Goal: Transaction & Acquisition: Purchase product/service

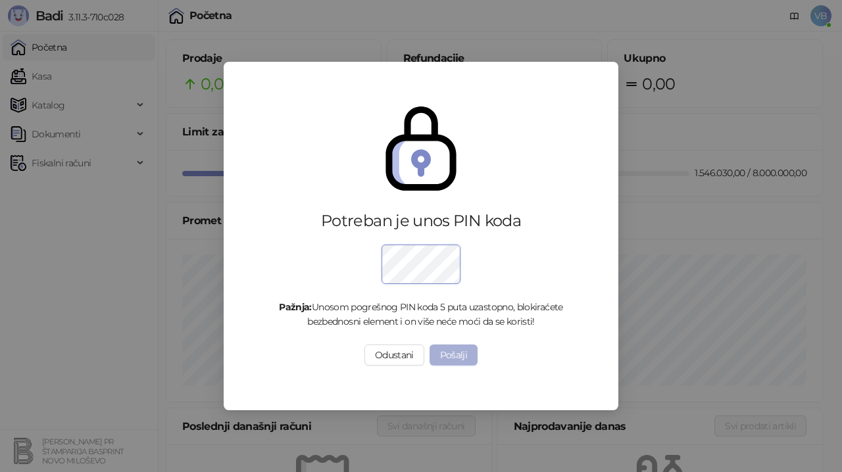
click at [451, 363] on button "Pošalji" at bounding box center [454, 355] width 49 height 21
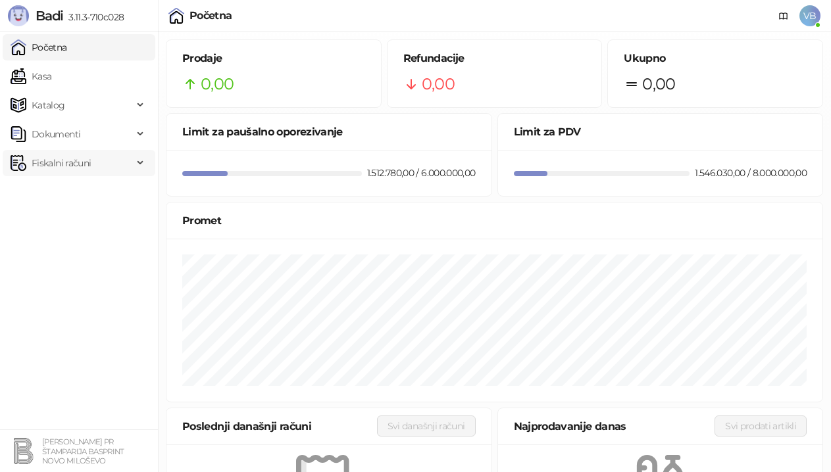
click at [124, 159] on span "Fiskalni računi" at bounding box center [72, 163] width 122 height 26
click at [88, 196] on link "Izdati računi" at bounding box center [52, 192] width 72 height 26
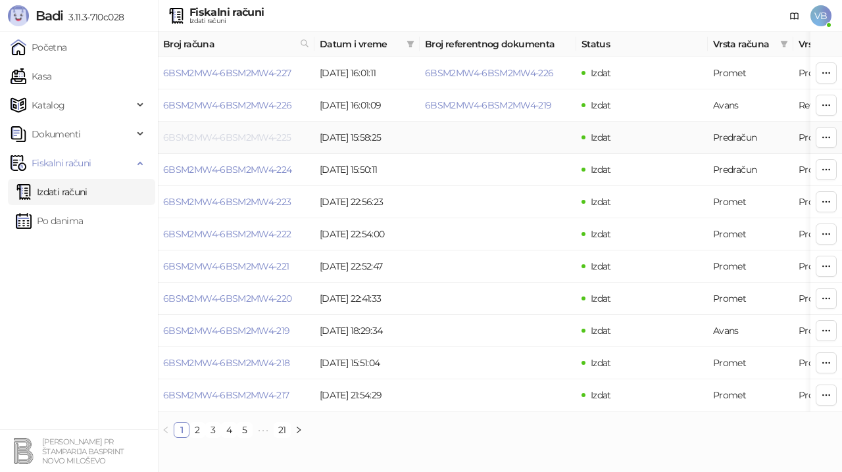
click at [218, 138] on link "6BSM2MW4-6BSM2MW4-225" at bounding box center [227, 138] width 128 height 12
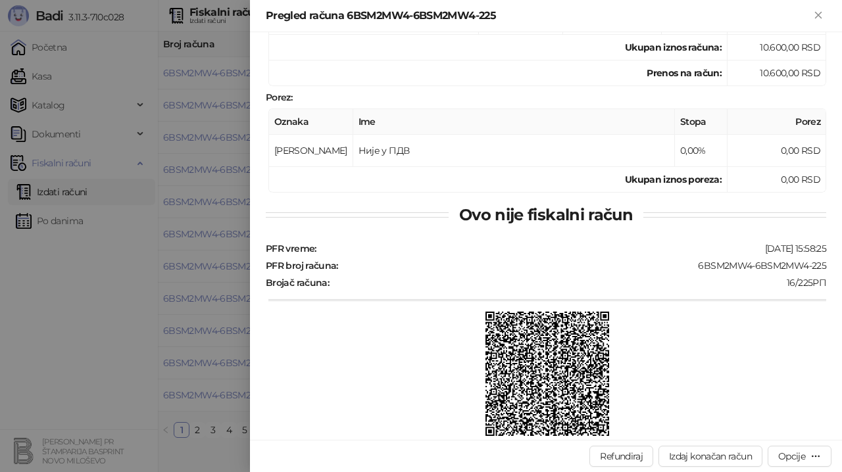
scroll to position [232, 0]
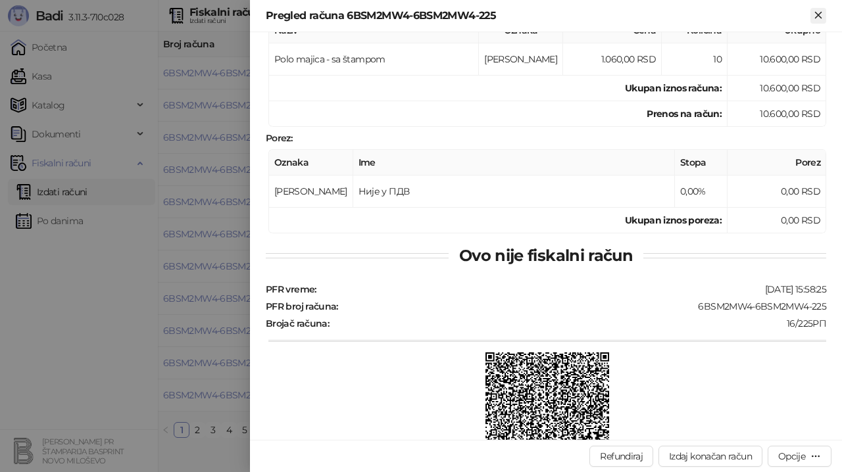
click at [819, 15] on icon "Zatvori" at bounding box center [818, 15] width 6 height 6
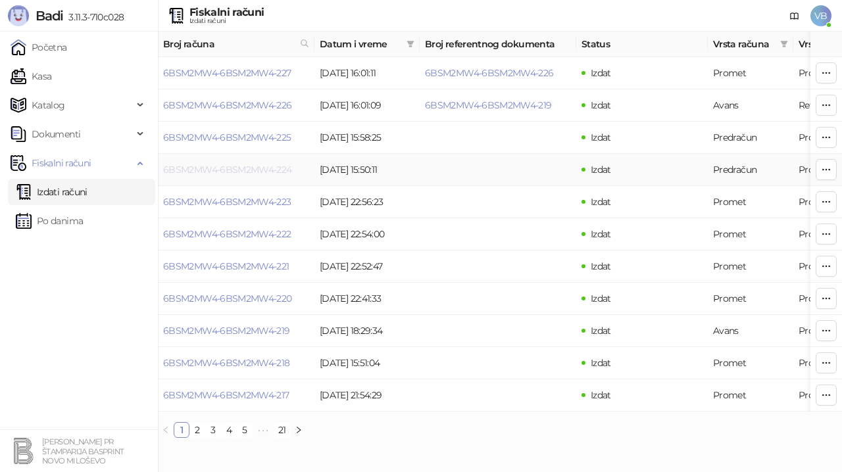
click at [252, 172] on link "6BSM2MW4-6BSM2MW4-224" at bounding box center [227, 170] width 129 height 12
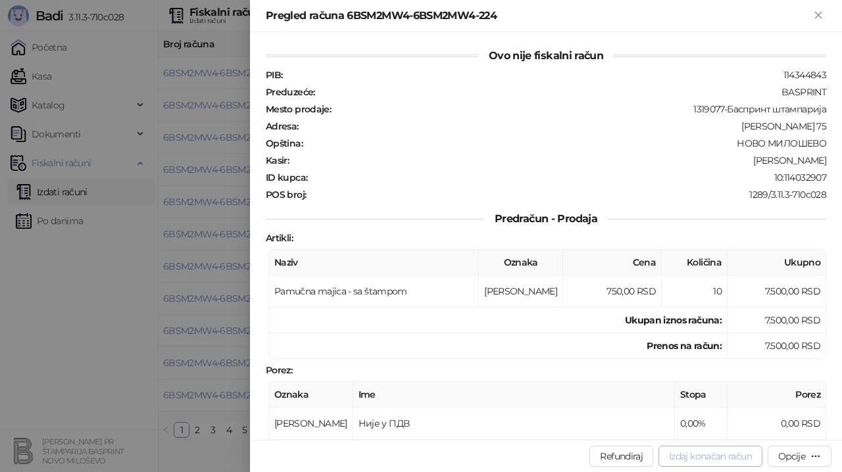
click at [713, 455] on button "Izdaj konačan račun" at bounding box center [711, 456] width 104 height 21
type input "**********"
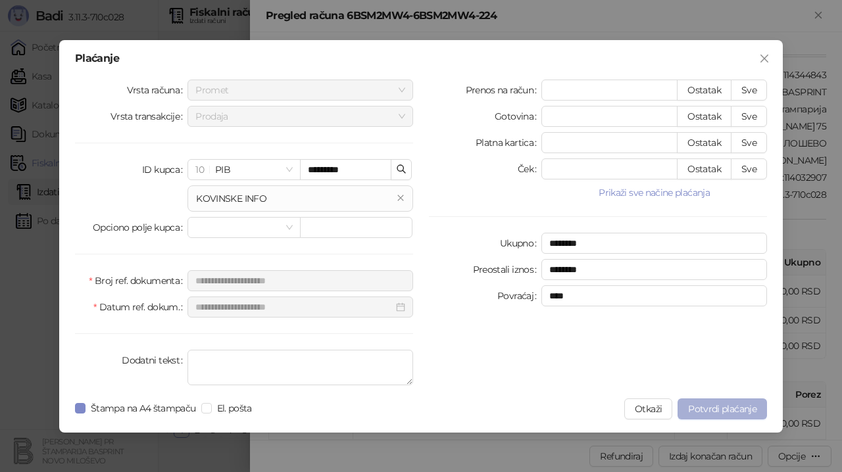
click at [721, 401] on button "Potvrdi plaćanje" at bounding box center [722, 409] width 89 height 21
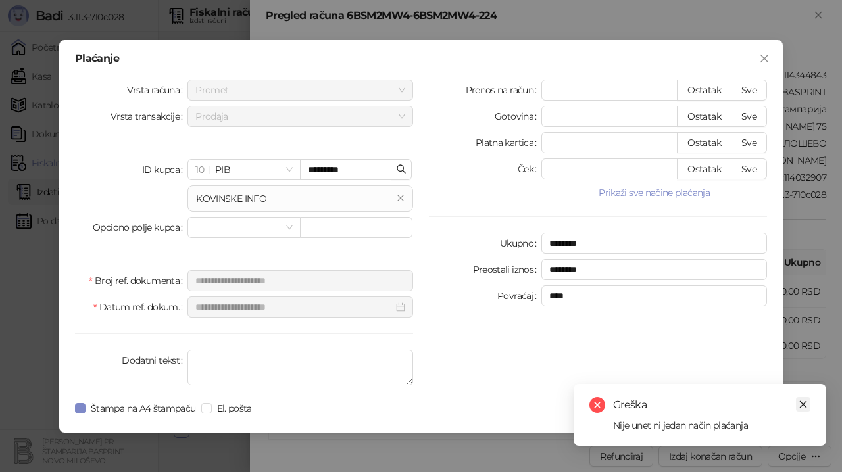
click at [810, 403] on link "Close" at bounding box center [803, 404] width 14 height 14
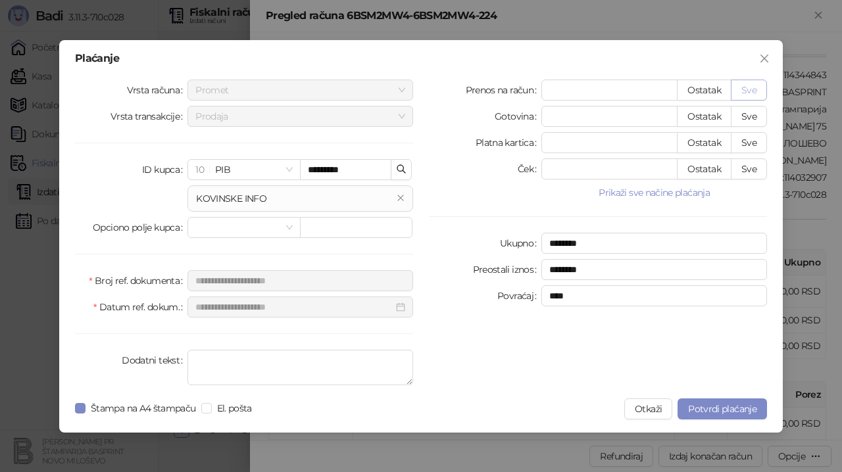
click at [757, 89] on button "Sve" at bounding box center [749, 90] width 36 height 21
type input "****"
click at [713, 405] on span "Potvrdi plaćanje" at bounding box center [722, 409] width 68 height 12
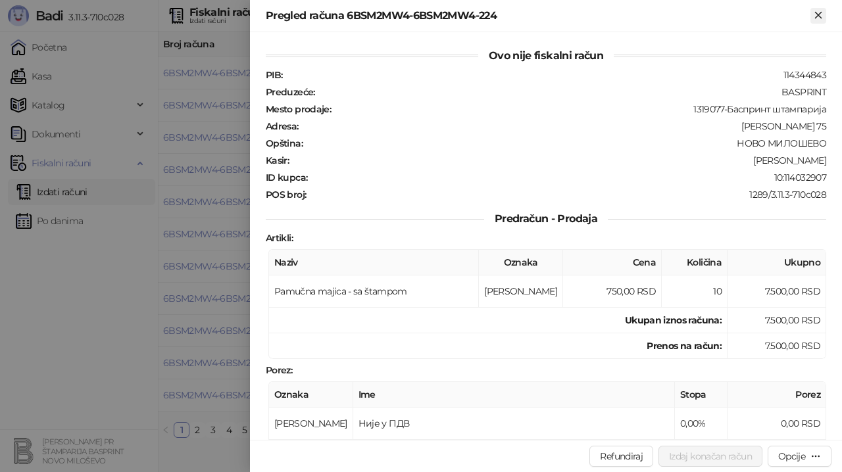
click at [819, 19] on icon "Zatvori" at bounding box center [819, 15] width 12 height 12
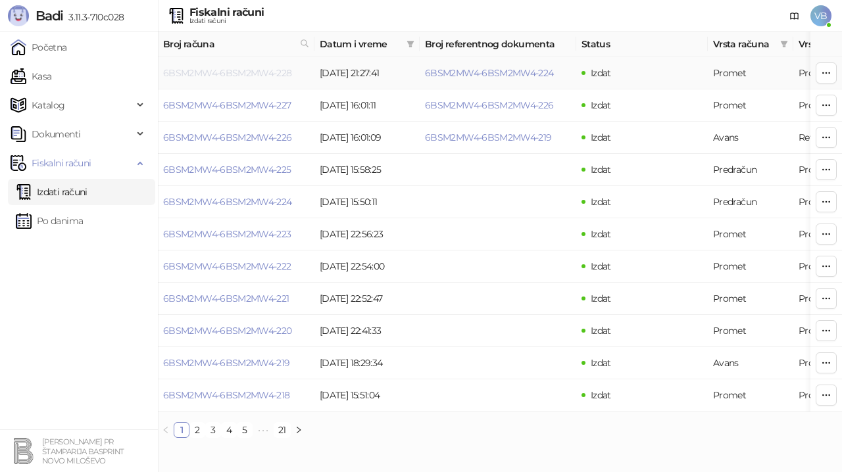
click at [232, 73] on link "6BSM2MW4-6BSM2MW4-228" at bounding box center [227, 73] width 129 height 12
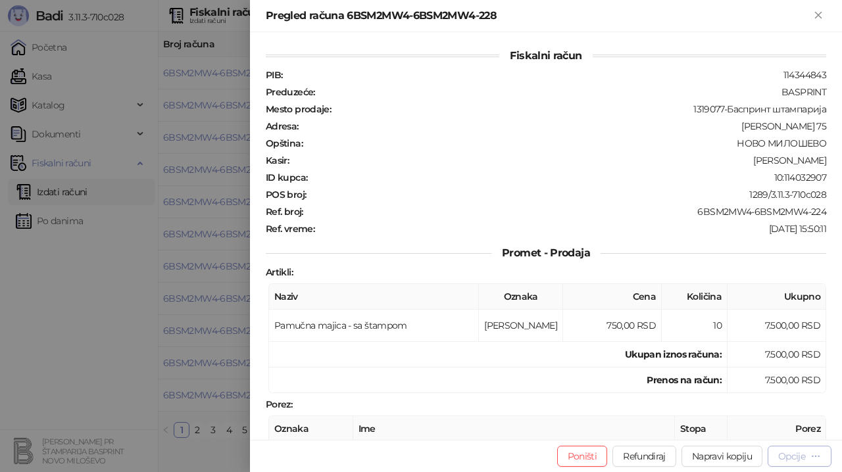
click at [799, 453] on div "Opcije" at bounding box center [791, 457] width 27 height 12
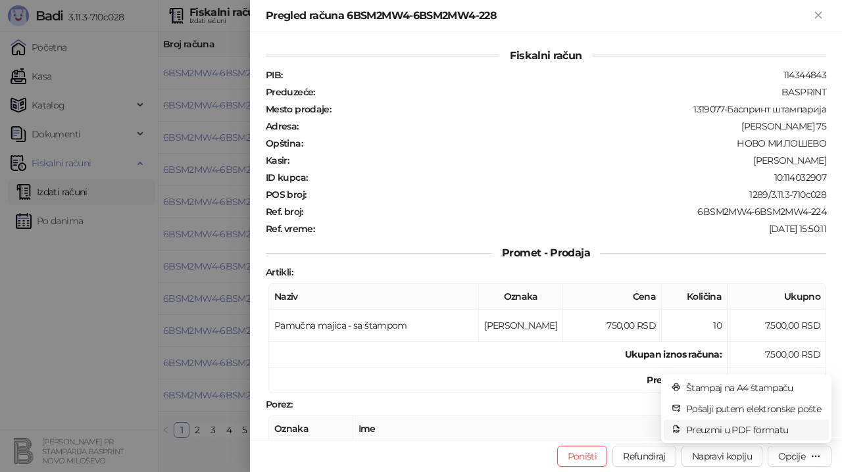
click at [768, 426] on span "Preuzmi u PDF formatu" at bounding box center [753, 430] width 135 height 14
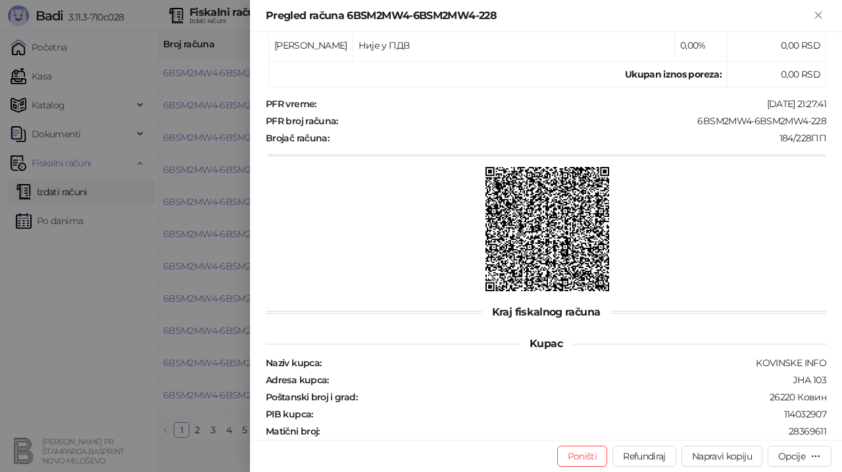
scroll to position [423, 0]
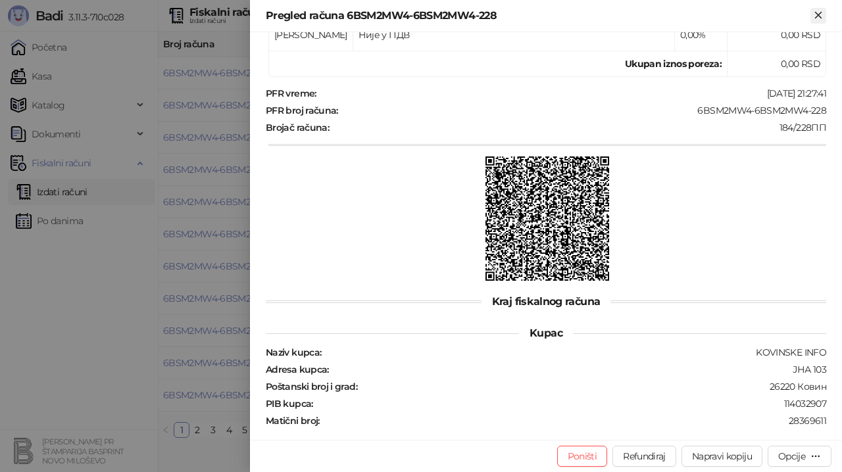
click at [820, 12] on icon "Zatvori" at bounding box center [819, 15] width 12 height 12
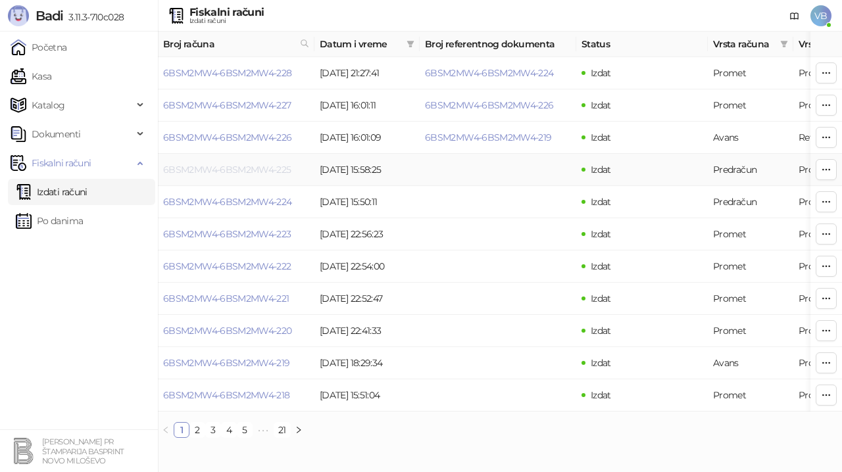
click at [224, 168] on link "6BSM2MW4-6BSM2MW4-225" at bounding box center [227, 170] width 128 height 12
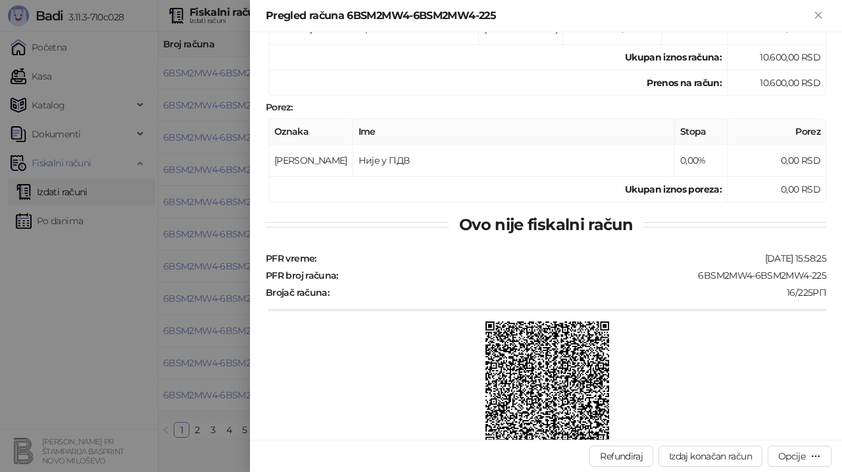
scroll to position [430, 0]
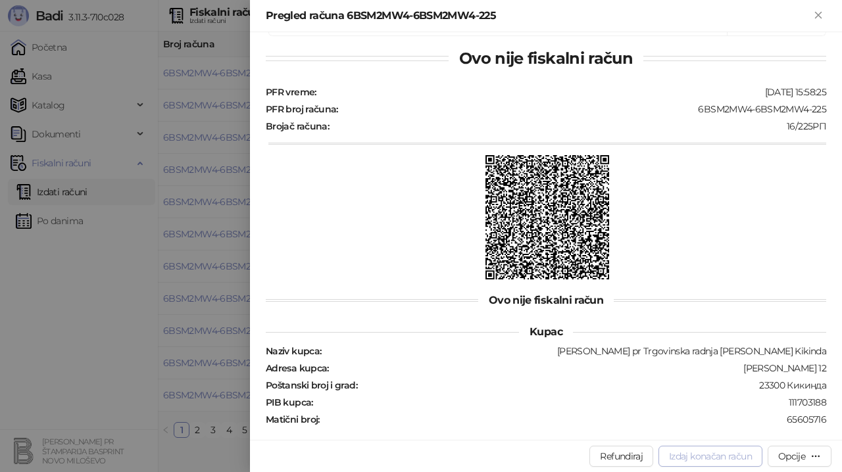
click at [708, 451] on button "Izdaj konačan račun" at bounding box center [711, 456] width 104 height 21
type input "**********"
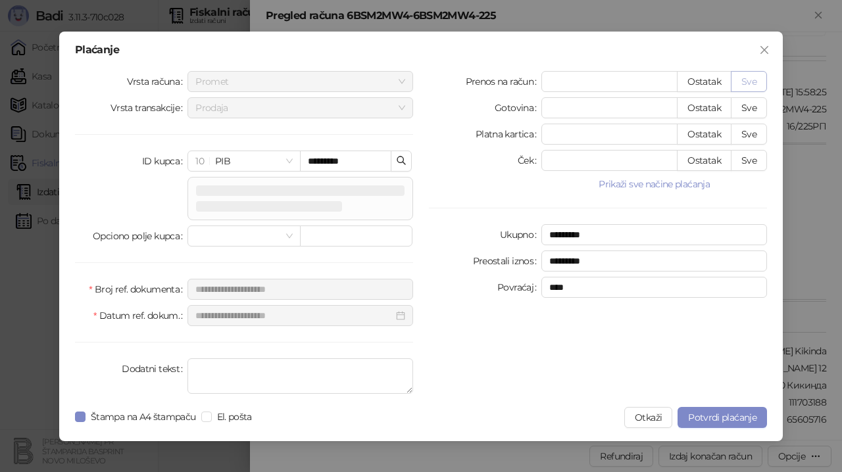
click at [753, 82] on button "Sve" at bounding box center [749, 81] width 36 height 21
type input "*****"
type input "****"
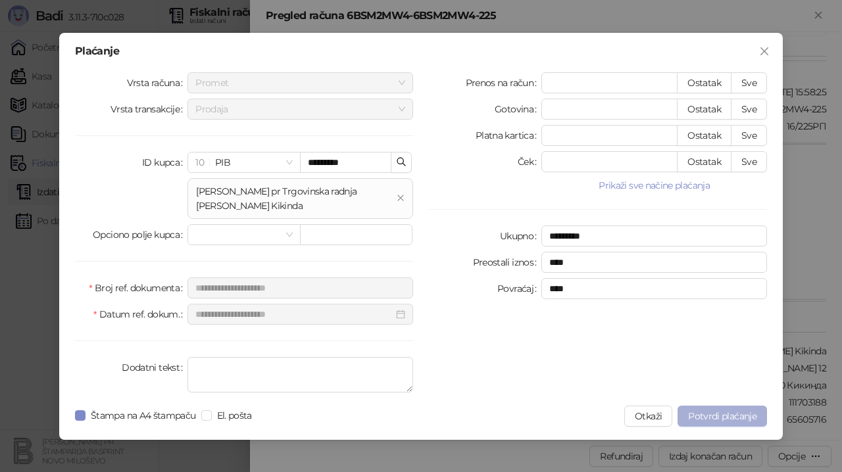
click at [715, 410] on button "Potvrdi plaćanje" at bounding box center [722, 416] width 89 height 21
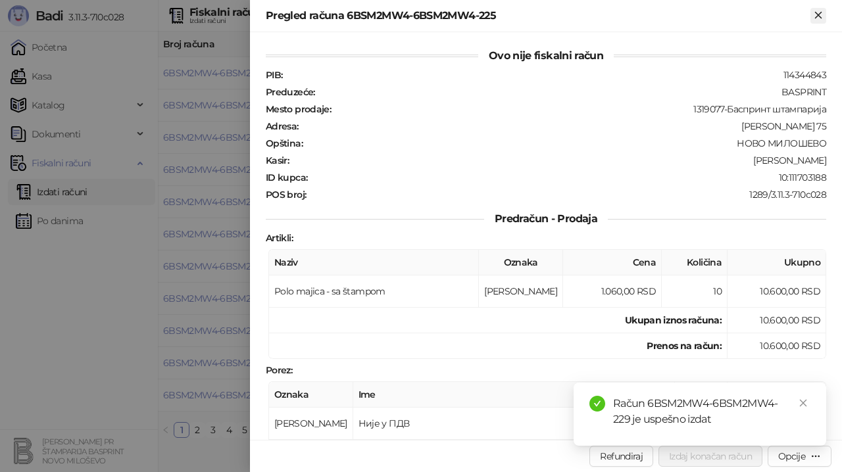
click at [817, 16] on icon "Zatvori" at bounding box center [818, 15] width 6 height 6
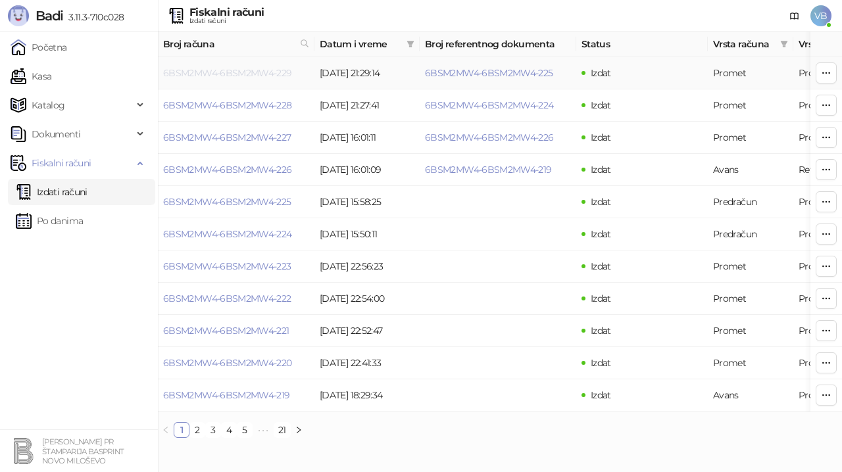
click at [257, 73] on link "6BSM2MW4-6BSM2MW4-229" at bounding box center [227, 73] width 129 height 12
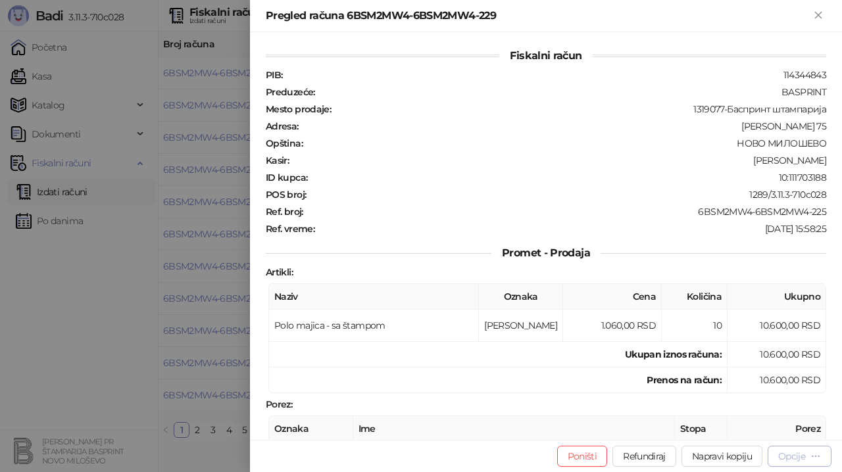
click at [799, 454] on div "Opcije" at bounding box center [791, 457] width 27 height 12
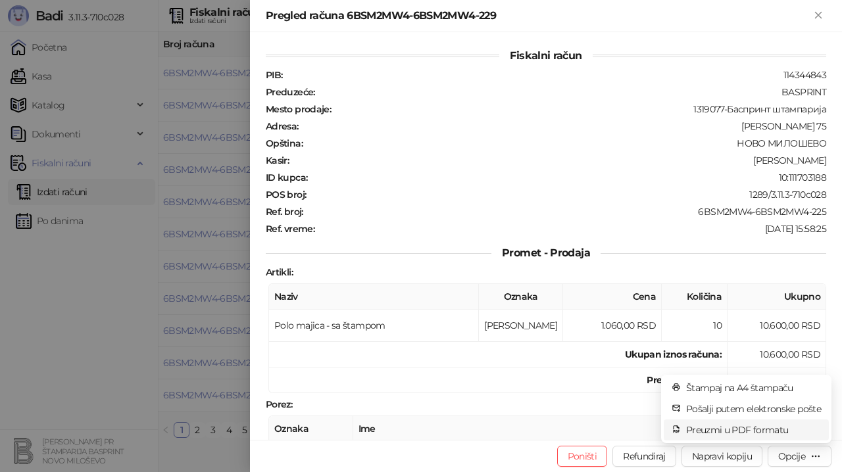
click at [754, 432] on span "Preuzmi u PDF formatu" at bounding box center [753, 430] width 135 height 14
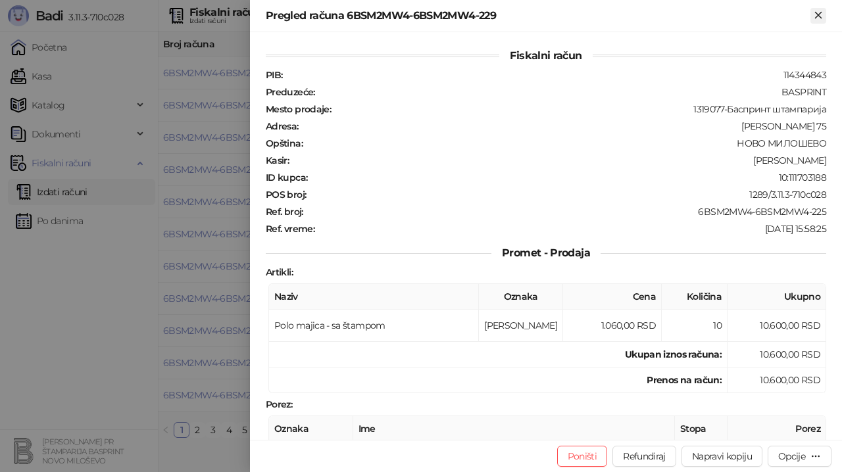
click at [816, 14] on icon "Zatvori" at bounding box center [819, 15] width 12 height 12
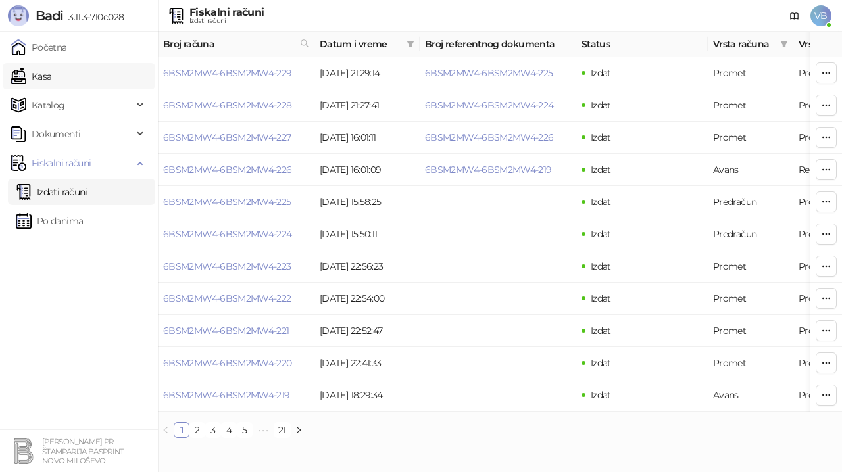
click at [51, 76] on link "Kasa" at bounding box center [31, 76] width 41 height 26
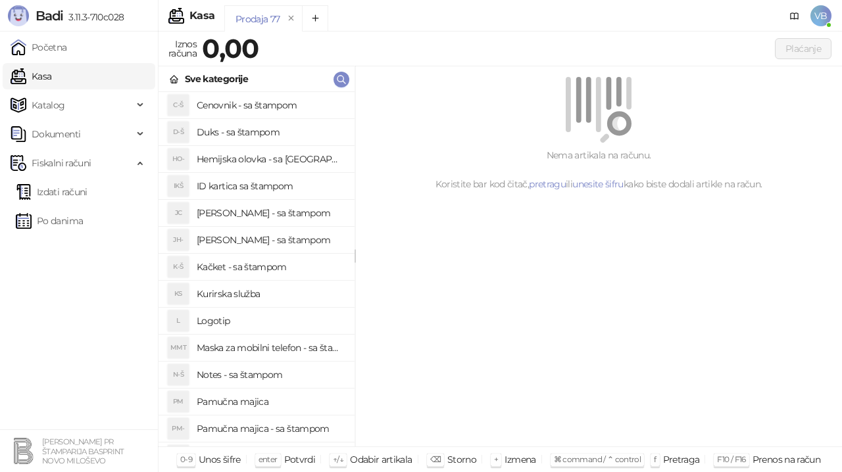
click at [263, 424] on h4 "Pamučna majica - sa štampom" at bounding box center [270, 428] width 147 height 21
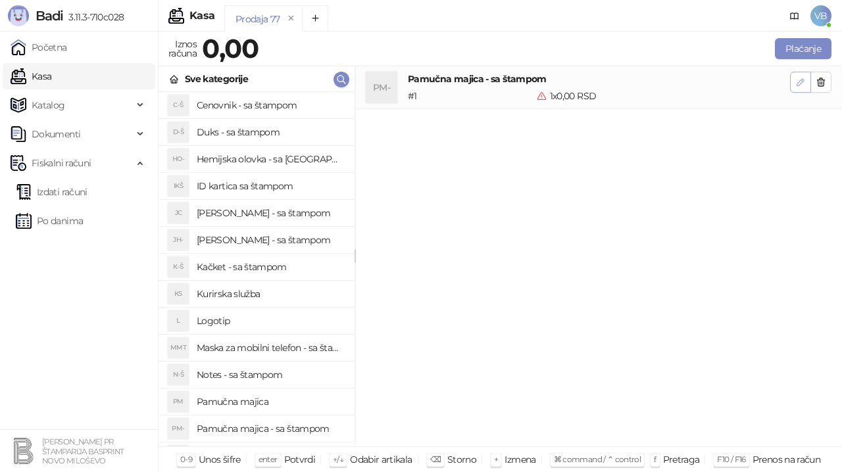
click at [806, 81] on button "button" at bounding box center [800, 82] width 21 height 21
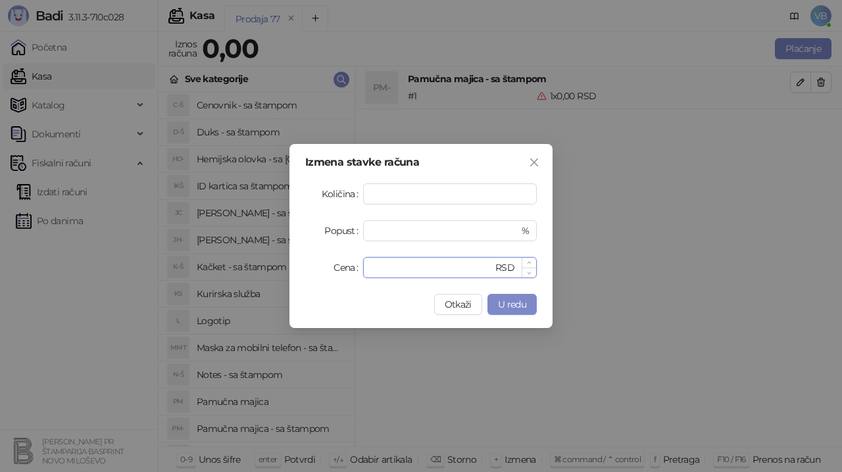
click at [421, 268] on input "*" at bounding box center [432, 268] width 122 height 20
drag, startPoint x: 382, startPoint y: 263, endPoint x: 369, endPoint y: 264, distance: 12.7
click at [369, 264] on div "* RSD" at bounding box center [450, 267] width 174 height 21
type input "****"
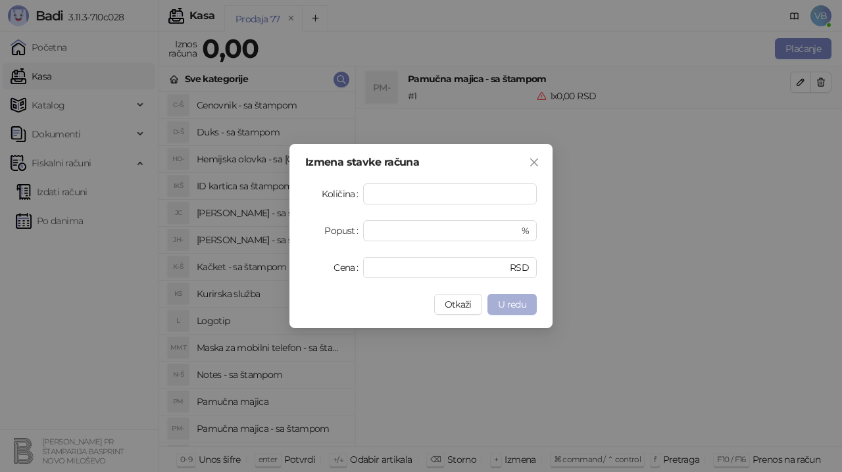
click at [522, 305] on span "U redu" at bounding box center [512, 305] width 28 height 12
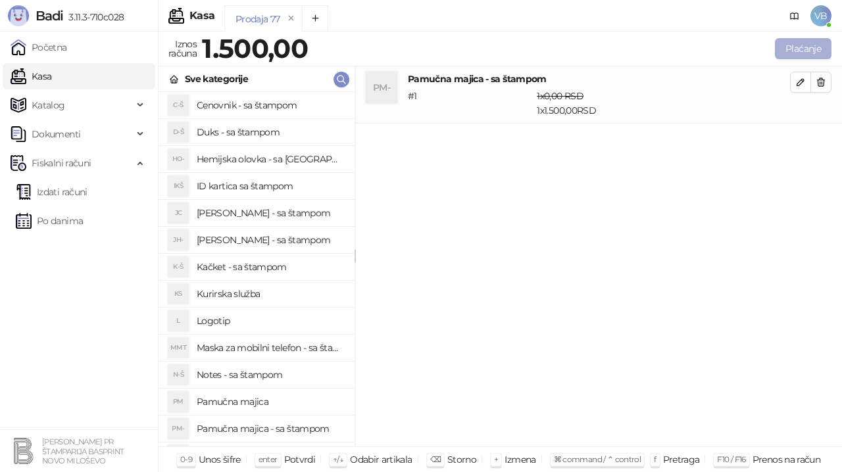
click at [791, 55] on button "Plaćanje" at bounding box center [803, 48] width 57 height 21
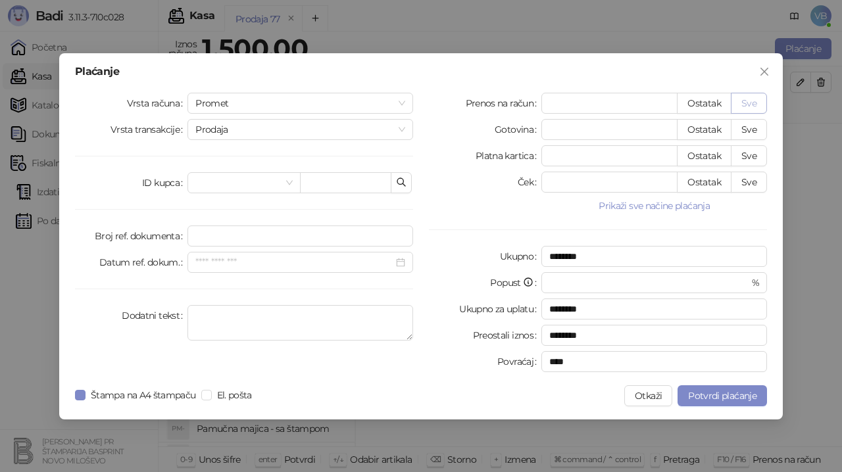
click at [755, 102] on button "Sve" at bounding box center [749, 103] width 36 height 21
type input "****"
click at [265, 314] on textarea "Dodatni tekst" at bounding box center [301, 323] width 226 height 36
type textarea "**********"
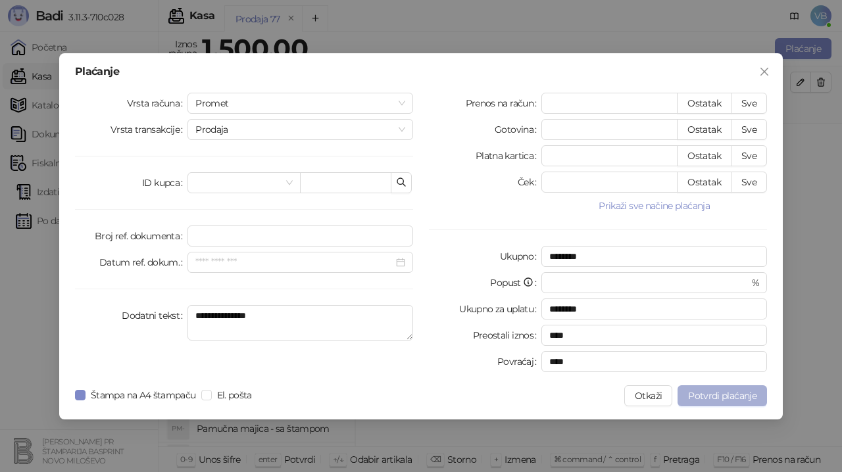
click at [734, 397] on span "Potvrdi plaćanje" at bounding box center [722, 396] width 68 height 12
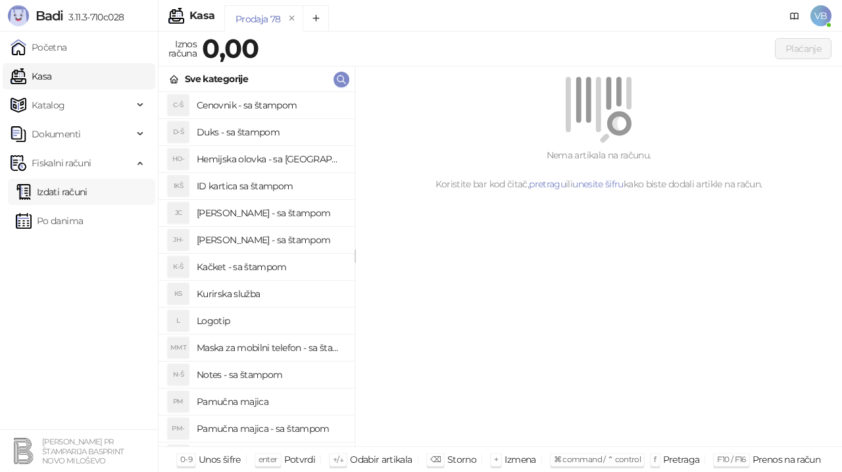
click at [88, 193] on link "Izdati računi" at bounding box center [52, 192] width 72 height 26
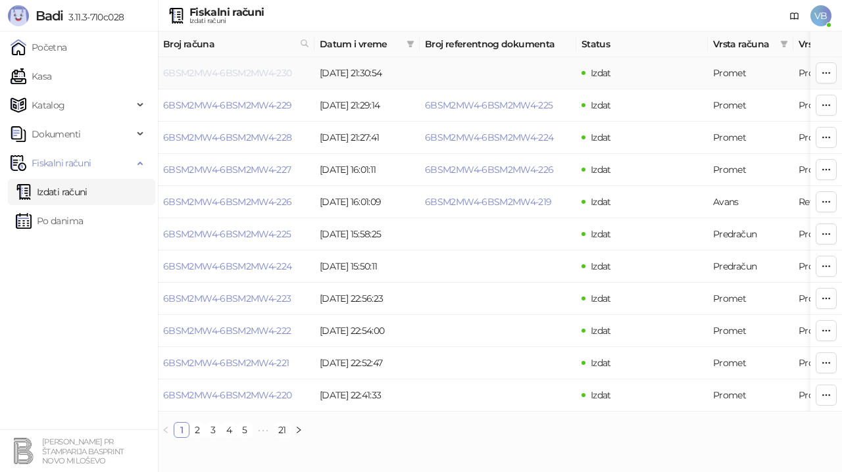
click at [254, 78] on link "6BSM2MW4-6BSM2MW4-230" at bounding box center [227, 73] width 129 height 12
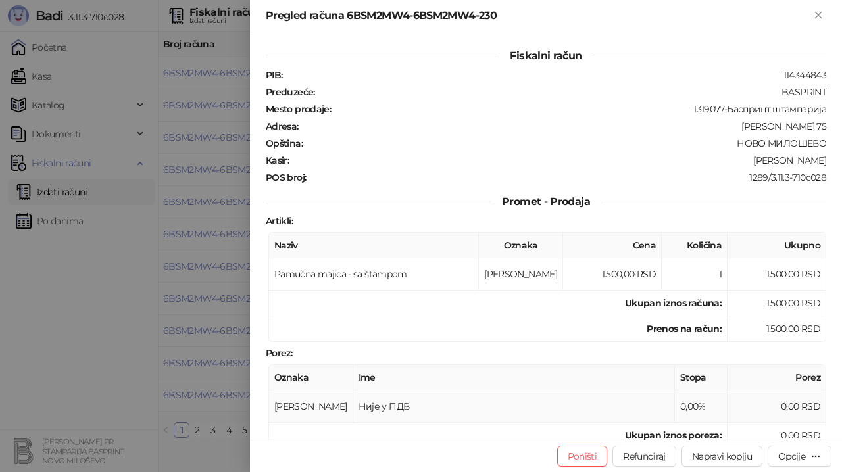
scroll to position [197, 0]
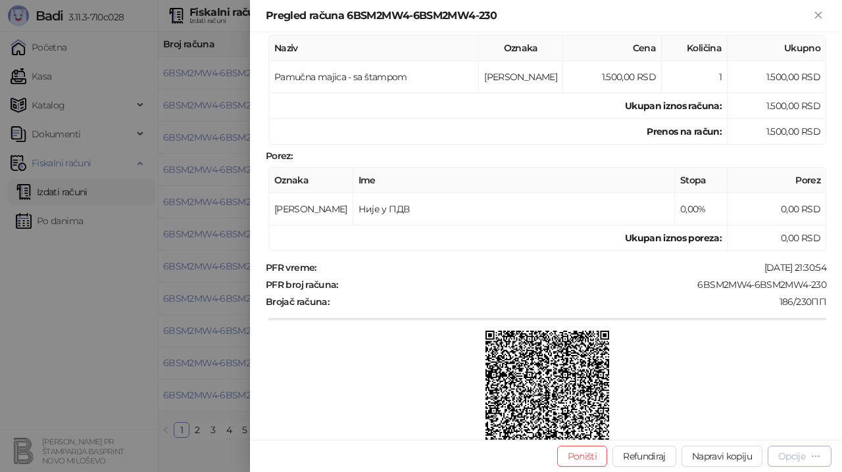
click at [807, 459] on div "Opcije" at bounding box center [799, 456] width 43 height 13
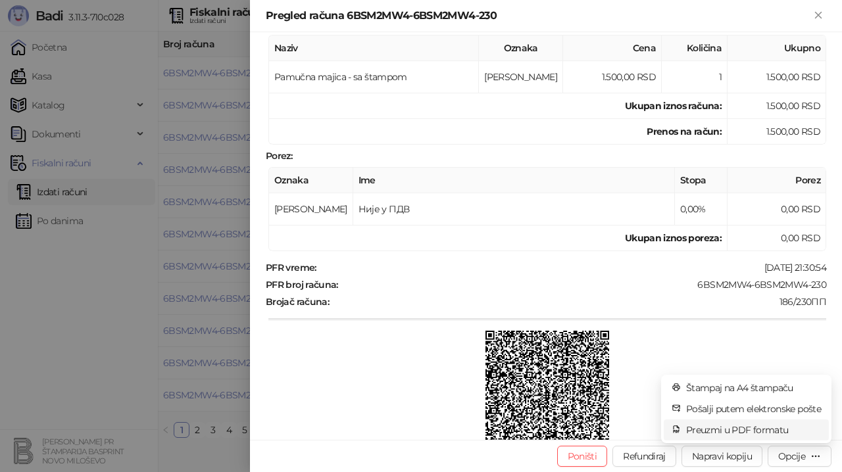
click at [741, 433] on span "Preuzmi u PDF formatu" at bounding box center [753, 430] width 135 height 14
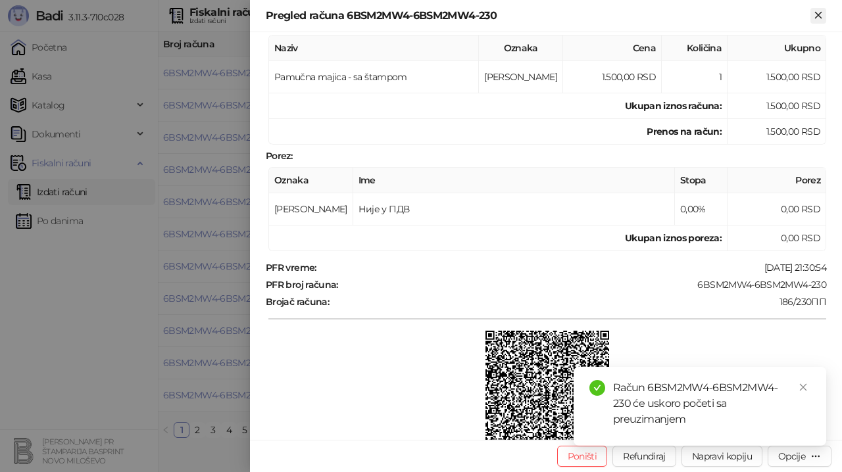
click at [824, 14] on icon "Zatvori" at bounding box center [819, 15] width 12 height 12
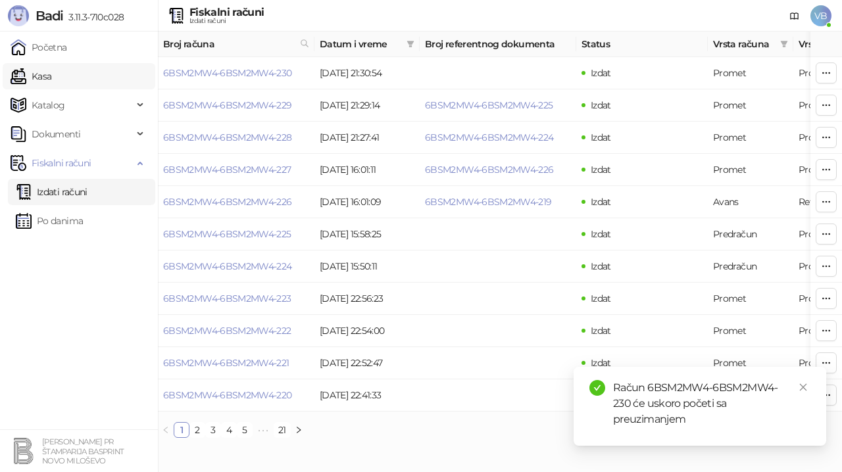
click at [51, 81] on link "Kasa" at bounding box center [31, 76] width 41 height 26
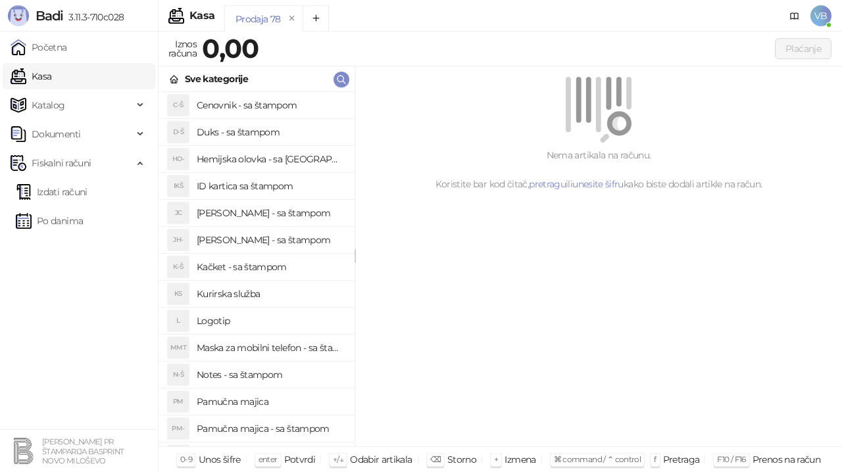
click at [272, 420] on h4 "Pamučna majica - sa štampom" at bounding box center [270, 428] width 147 height 21
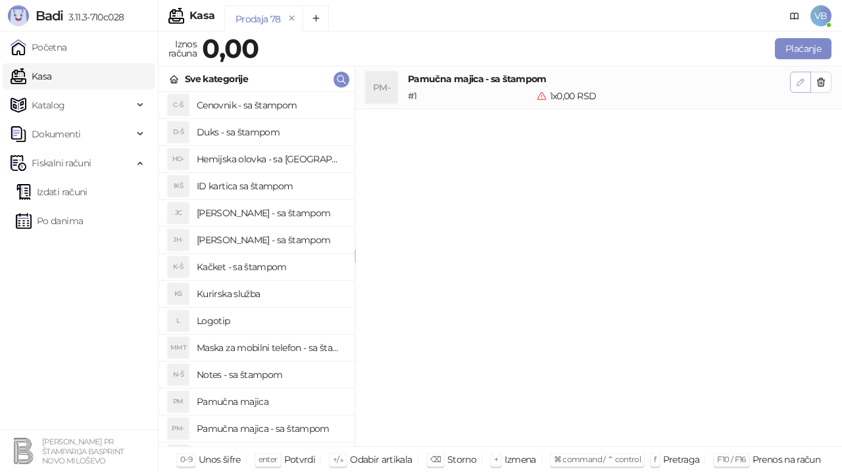
click at [798, 79] on icon "button" at bounding box center [800, 82] width 11 height 11
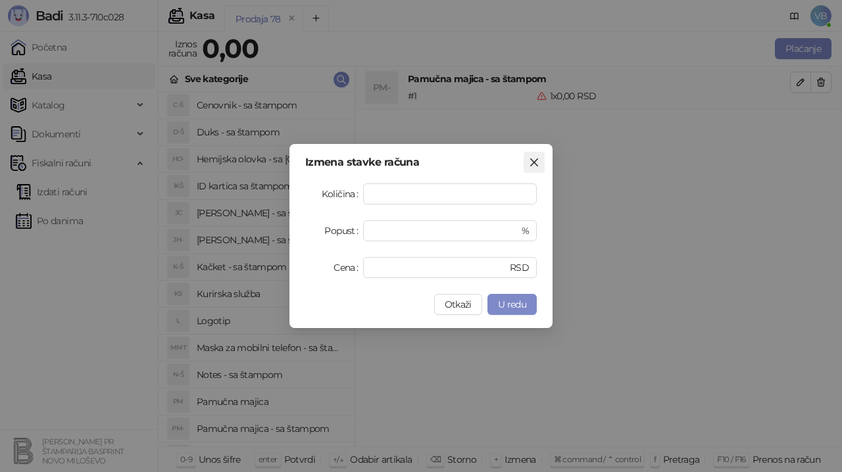
click at [539, 158] on icon "close" at bounding box center [534, 162] width 11 height 11
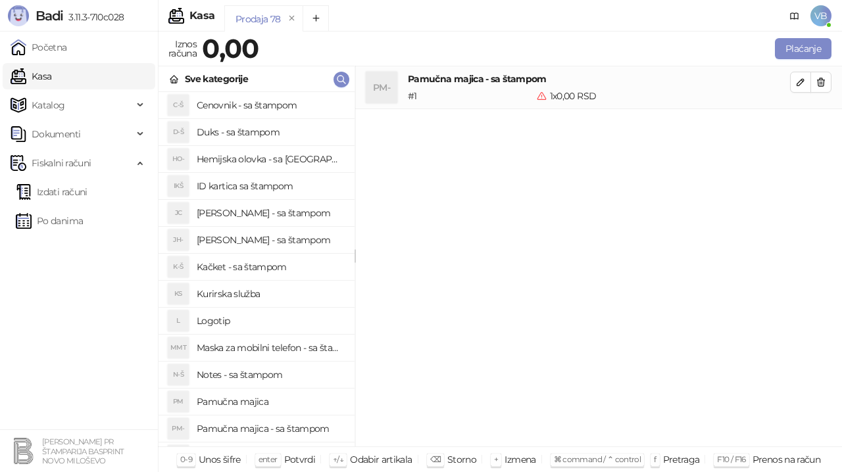
click at [257, 127] on h4 "Duks - sa štampom" at bounding box center [270, 132] width 147 height 21
click at [820, 81] on icon "button" at bounding box center [821, 82] width 11 height 11
click at [799, 86] on icon "button" at bounding box center [800, 82] width 7 height 7
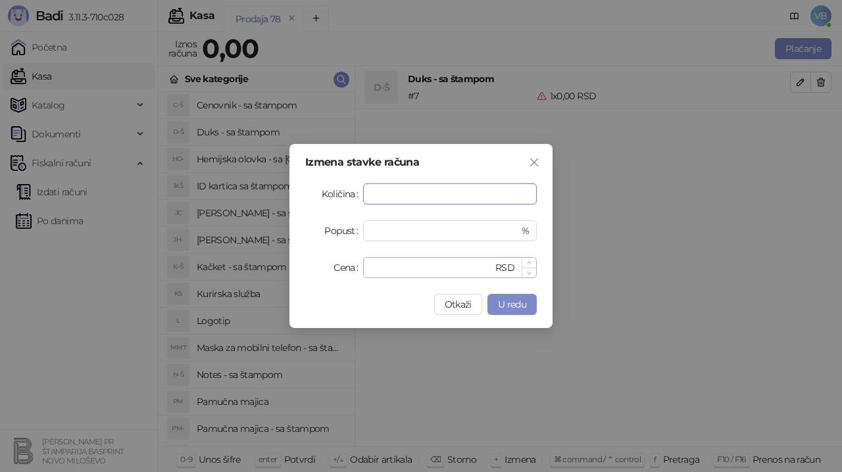
type input "*"
click at [432, 264] on input "*" at bounding box center [432, 268] width 122 height 20
type input "*"
type input "****"
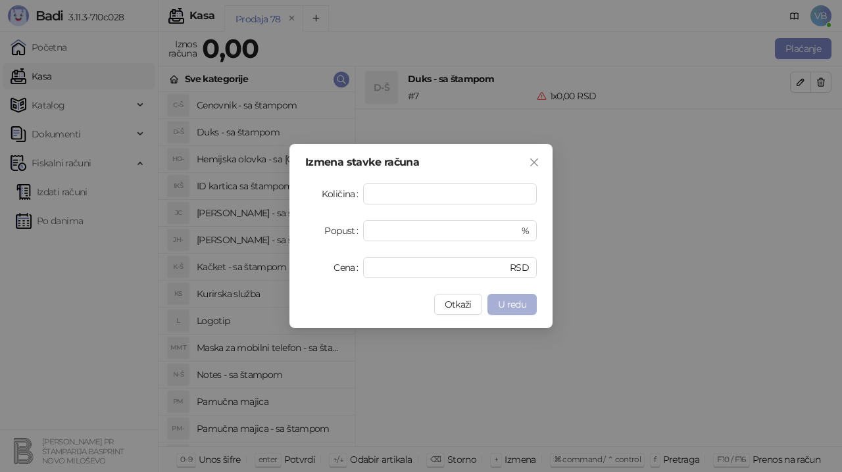
click at [522, 301] on span "U redu" at bounding box center [512, 305] width 28 height 12
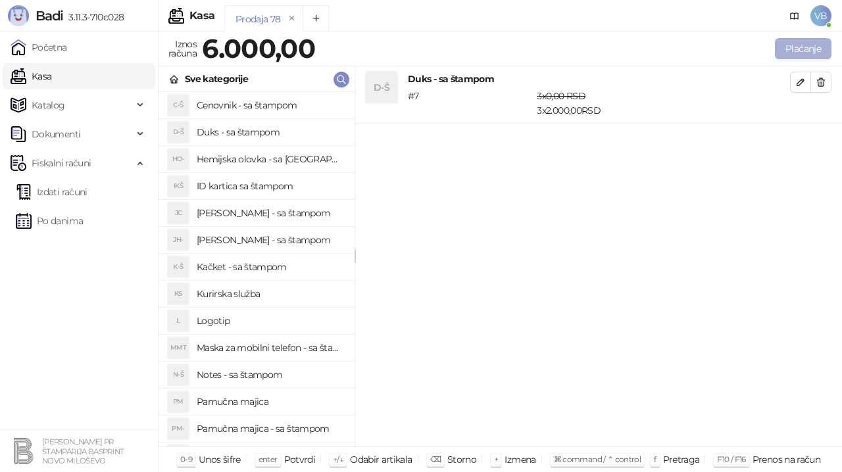
click at [793, 43] on button "Plaćanje" at bounding box center [803, 48] width 57 height 21
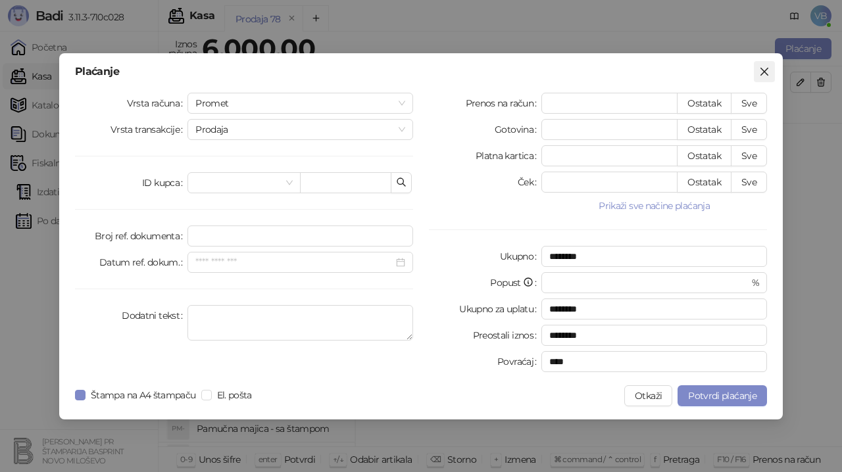
click at [768, 74] on icon "close" at bounding box center [764, 71] width 11 height 11
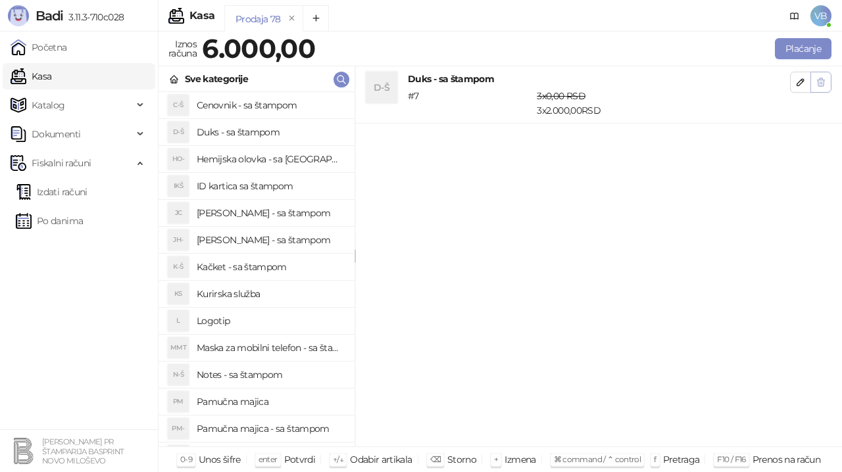
click at [819, 82] on icon "button" at bounding box center [821, 82] width 11 height 11
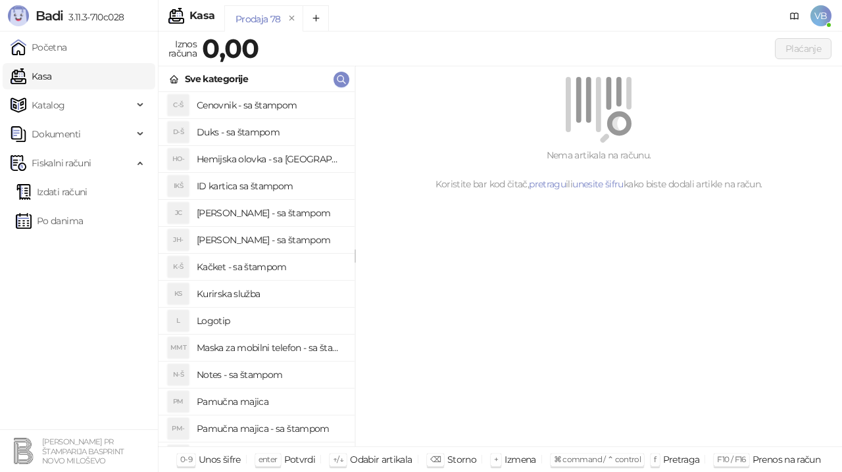
click at [271, 134] on h4 "Duks - sa štampom" at bounding box center [270, 132] width 147 height 21
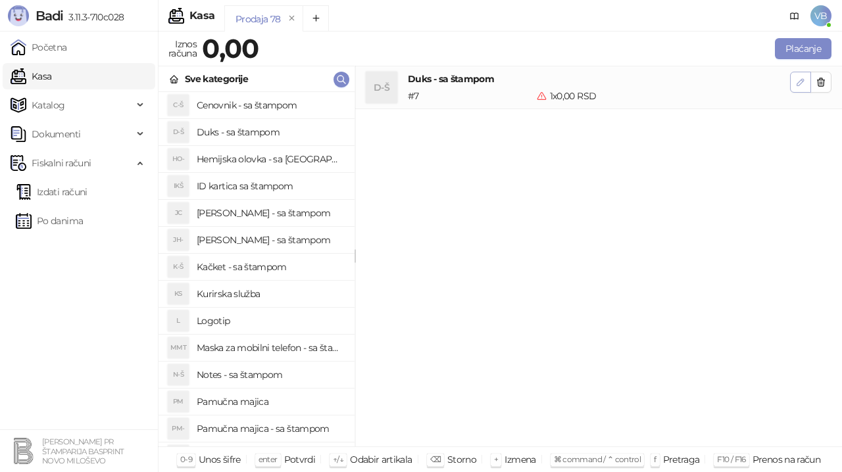
click at [802, 80] on icon "button" at bounding box center [800, 82] width 7 height 7
type input "*"
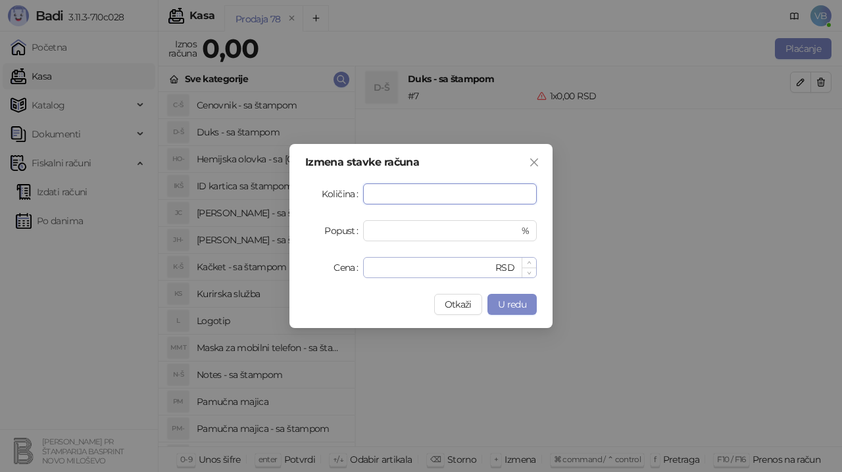
type input "*"
click at [409, 264] on input "*" at bounding box center [432, 268] width 122 height 20
type input "****"
click at [519, 303] on span "U redu" at bounding box center [512, 305] width 28 height 12
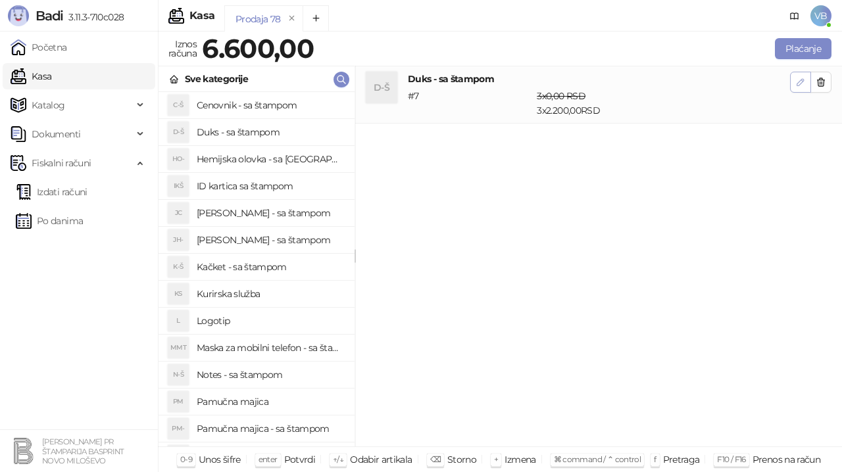
click at [807, 84] on button "button" at bounding box center [800, 82] width 21 height 21
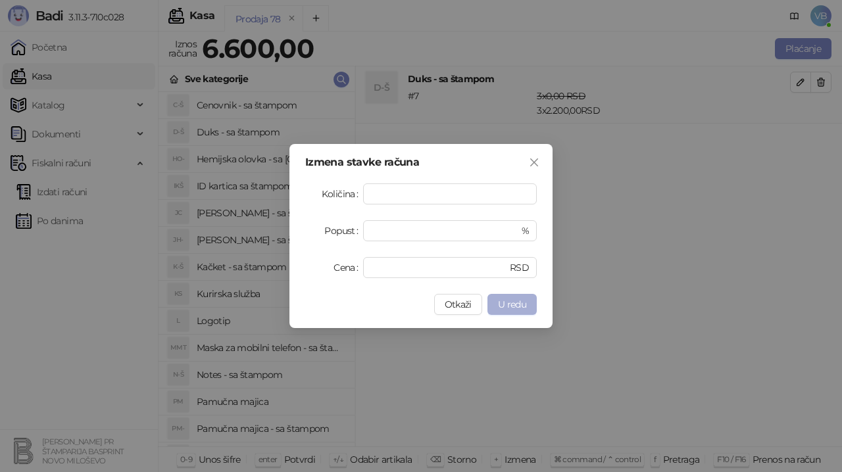
click at [522, 314] on button "U redu" at bounding box center [512, 304] width 49 height 21
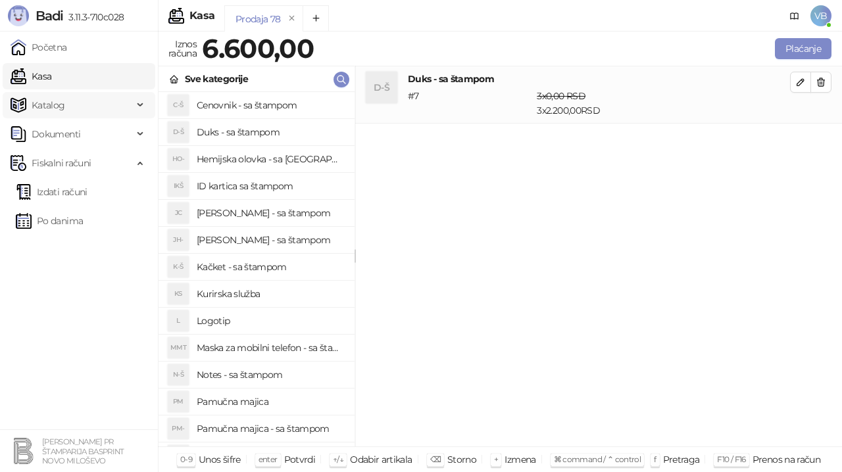
click at [143, 103] on div "Katalog" at bounding box center [79, 105] width 153 height 26
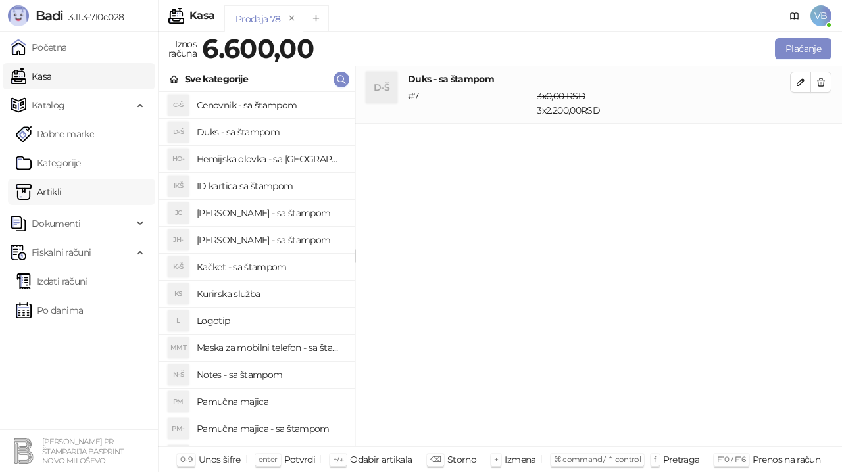
click at [62, 185] on link "Artikli" at bounding box center [39, 192] width 46 height 26
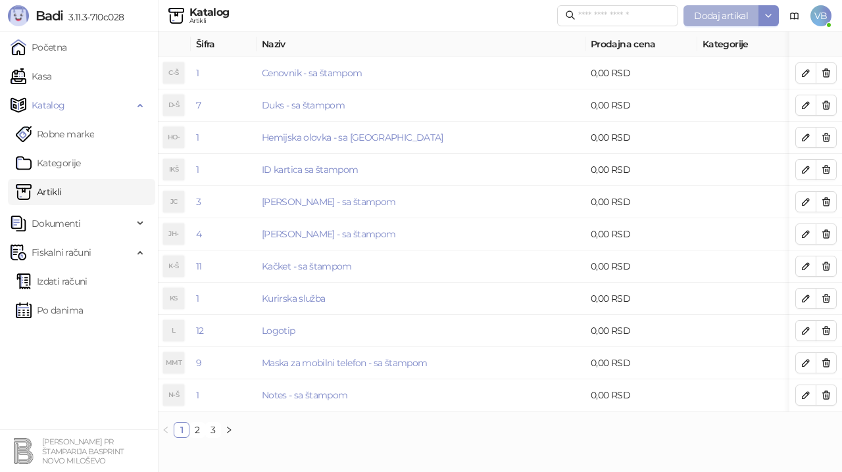
click at [700, 12] on span "Dodaj artikal" at bounding box center [721, 16] width 54 height 12
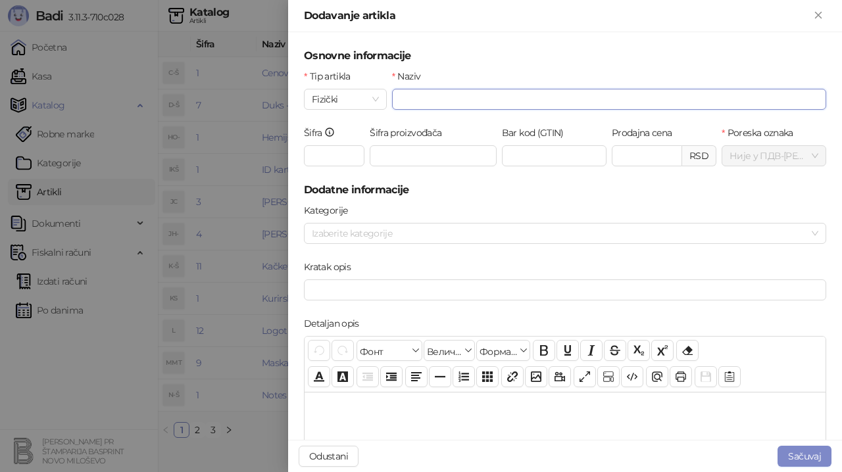
click at [452, 91] on input "Naziv" at bounding box center [609, 99] width 434 height 21
click at [475, 99] on input "**********" at bounding box center [609, 99] width 434 height 21
type input "**********"
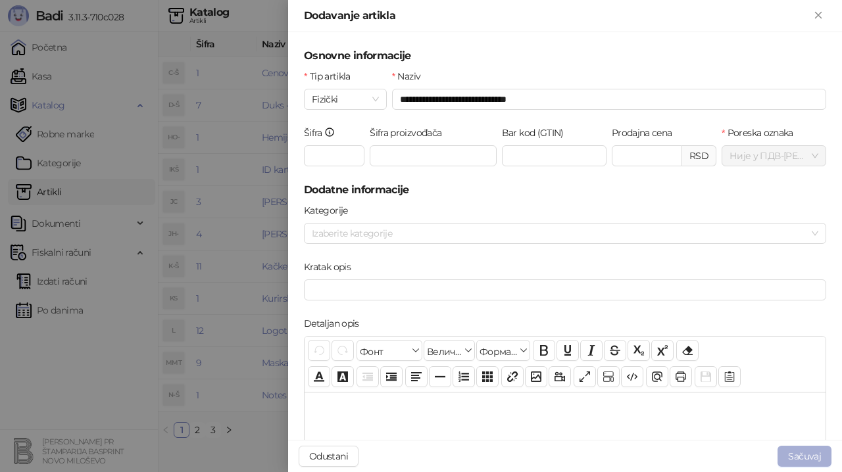
click at [788, 458] on button "Sačuvaj" at bounding box center [805, 456] width 54 height 21
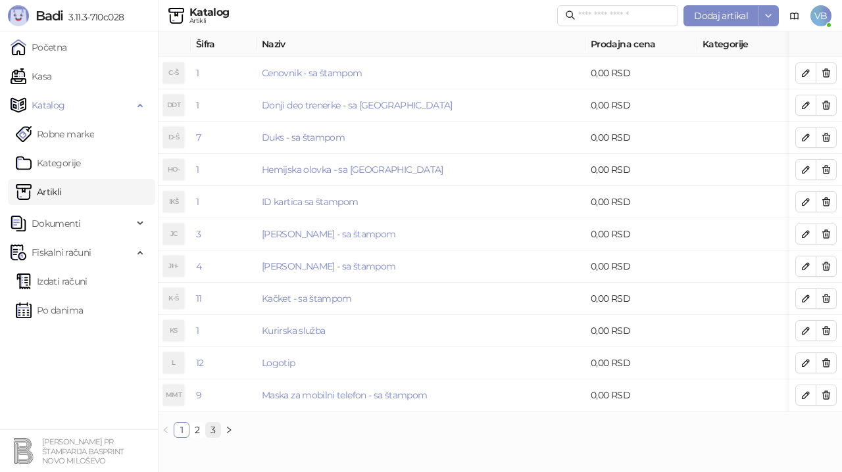
click at [211, 437] on link "3" at bounding box center [213, 430] width 14 height 14
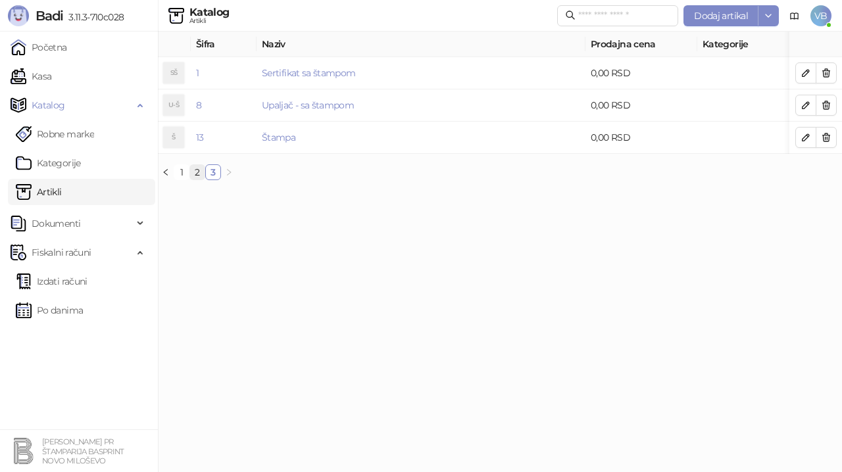
click at [195, 180] on link "2" at bounding box center [197, 172] width 14 height 14
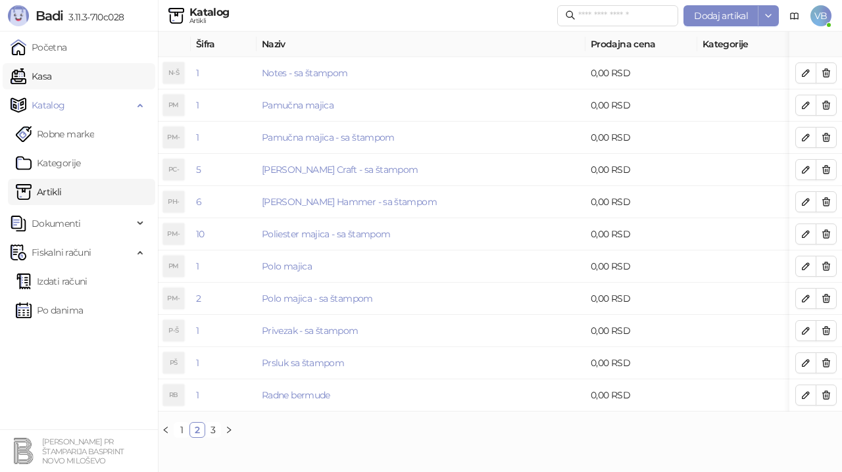
click at [51, 73] on link "Kasa" at bounding box center [31, 76] width 41 height 26
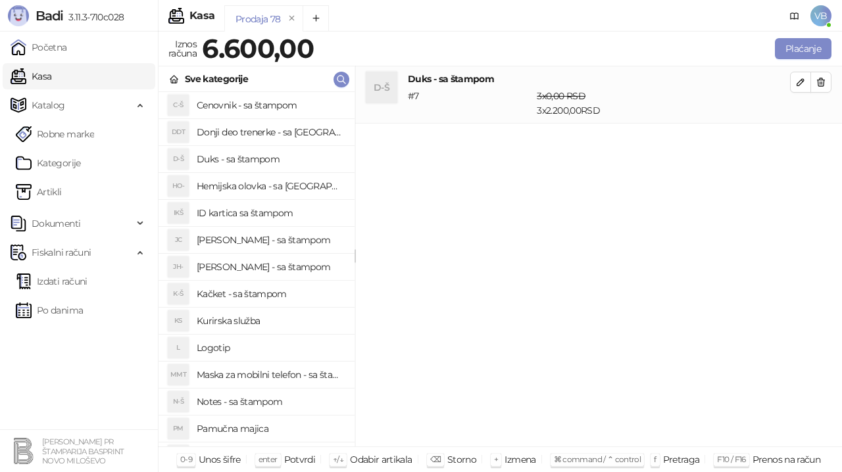
click at [273, 127] on h4 "Donji deo trenerke - sa [GEOGRAPHIC_DATA]" at bounding box center [270, 132] width 147 height 21
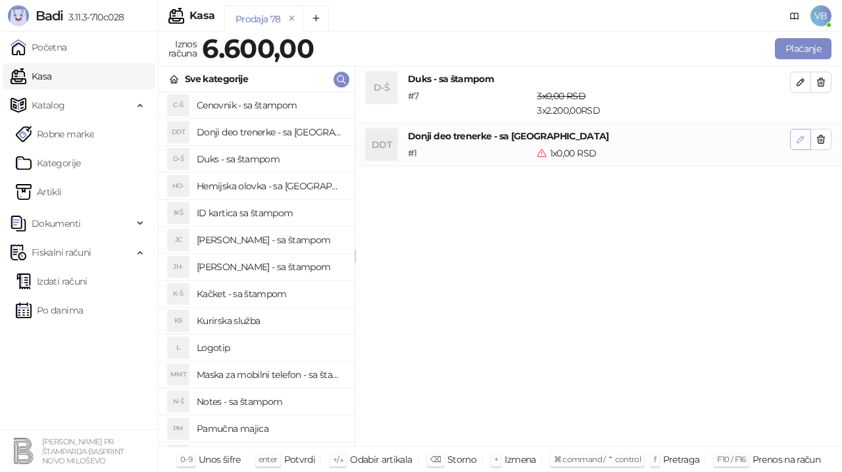
click at [799, 140] on icon "button" at bounding box center [800, 139] width 11 height 11
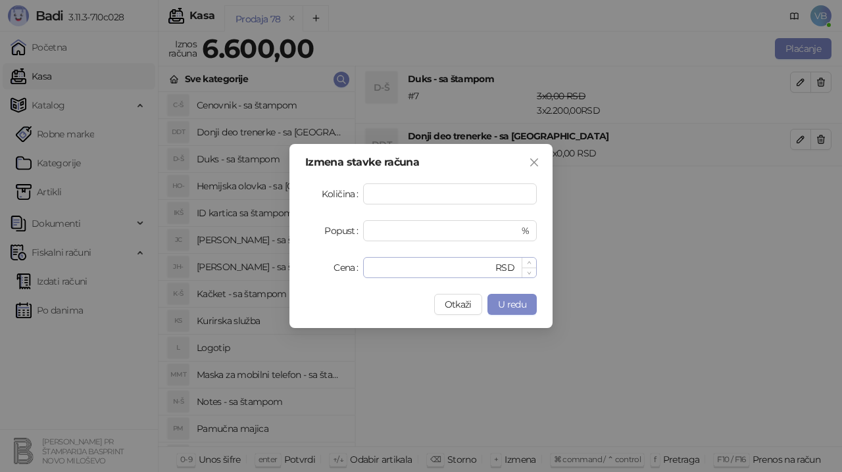
type input "*"
click at [384, 259] on input "*" at bounding box center [432, 268] width 122 height 20
type input "****"
click at [529, 304] on button "U redu" at bounding box center [512, 304] width 49 height 21
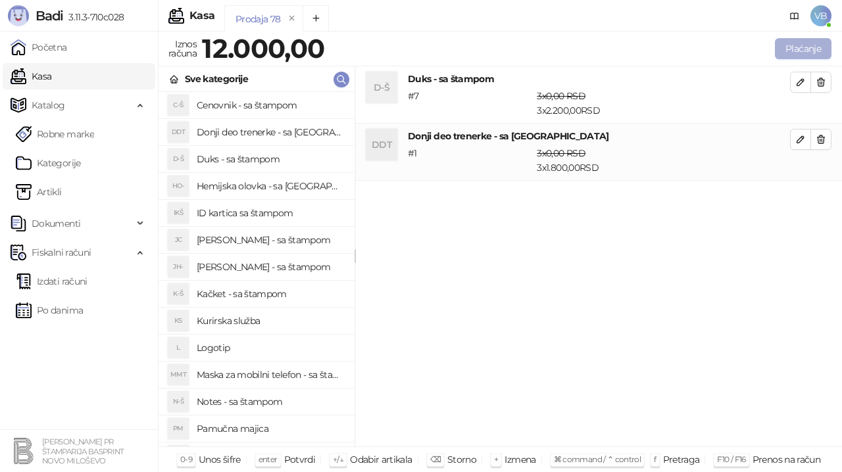
click at [791, 49] on button "Plaćanje" at bounding box center [803, 48] width 57 height 21
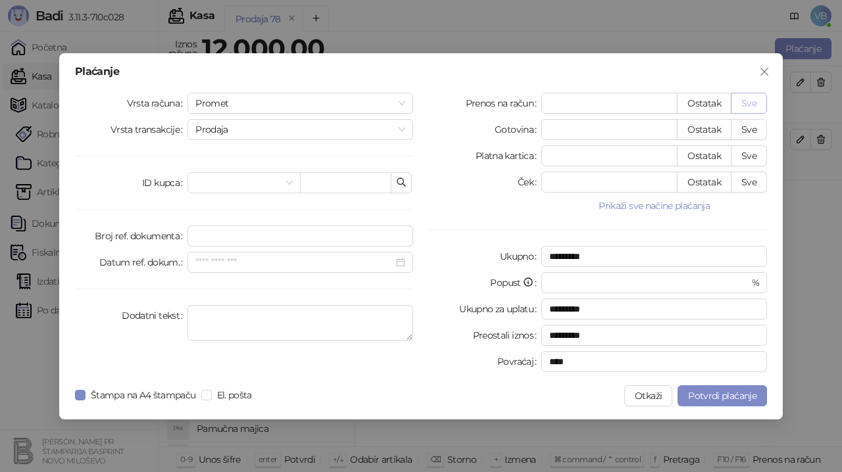
click at [761, 107] on button "Sve" at bounding box center [749, 103] width 36 height 21
type input "*****"
type input "****"
click at [266, 311] on textarea "Dodatni tekst" at bounding box center [301, 323] width 226 height 36
type textarea "**********"
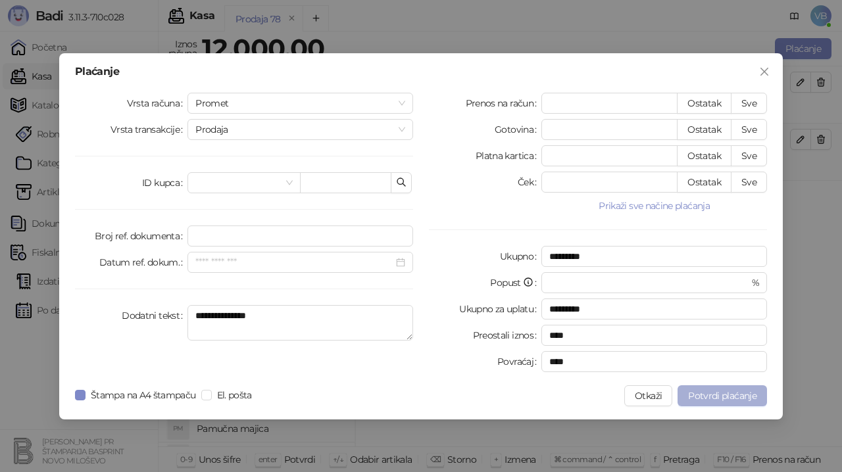
click at [719, 397] on span "Potvrdi plaćanje" at bounding box center [722, 396] width 68 height 12
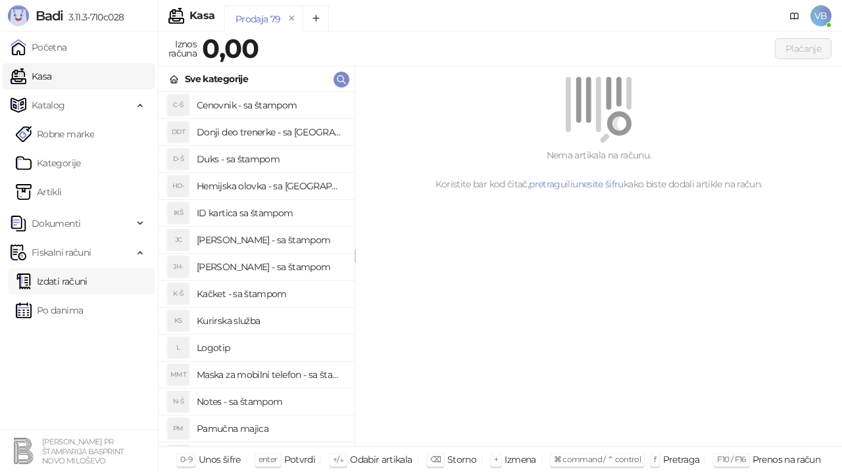
click at [88, 278] on link "Izdati računi" at bounding box center [52, 281] width 72 height 26
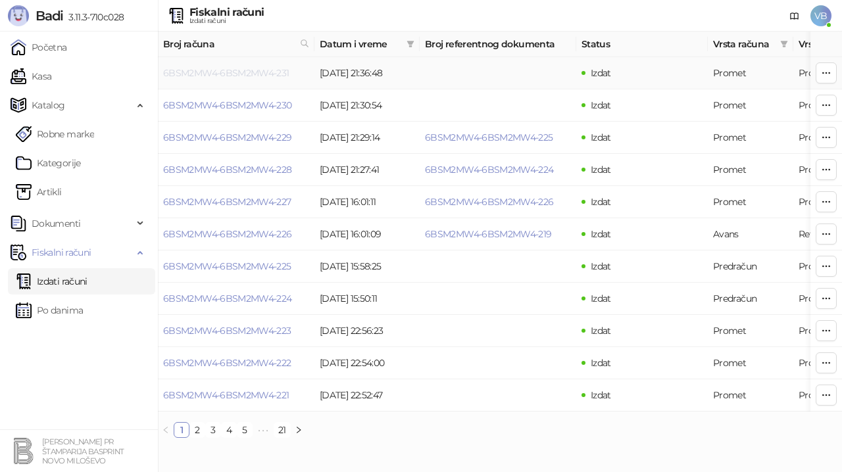
click at [251, 75] on link "6BSM2MW4-6BSM2MW4-231" at bounding box center [226, 73] width 126 height 12
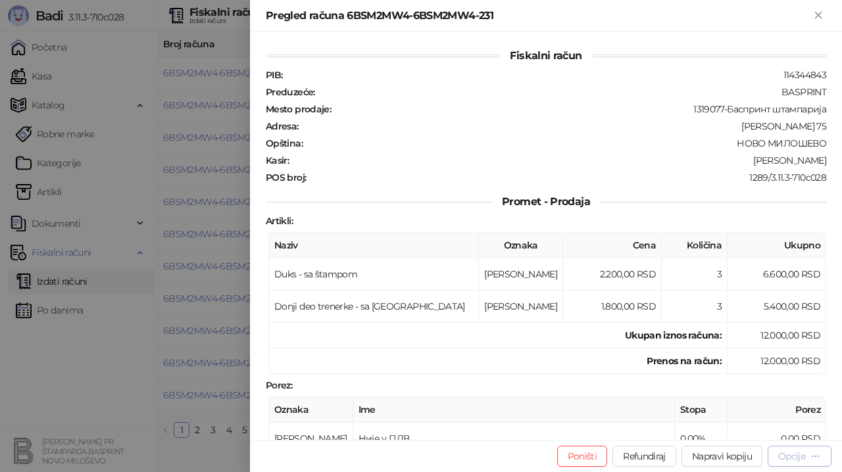
click at [782, 448] on button "Opcije" at bounding box center [800, 456] width 64 height 21
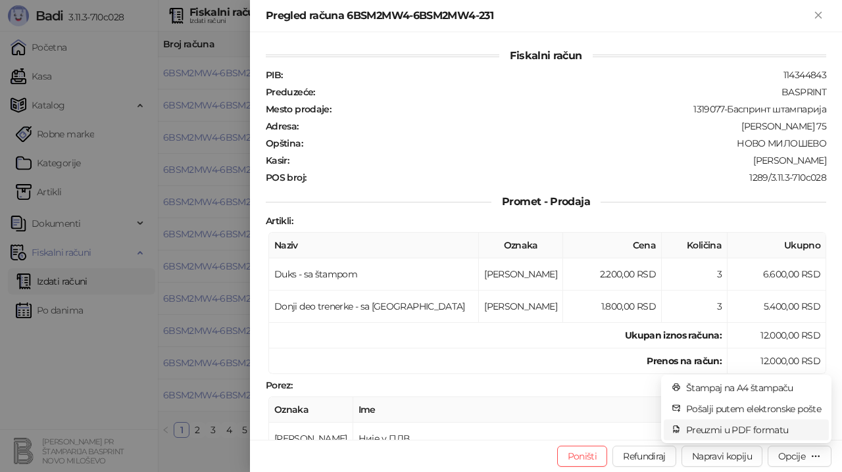
click at [749, 423] on span "Preuzmi u PDF formatu" at bounding box center [753, 430] width 135 height 14
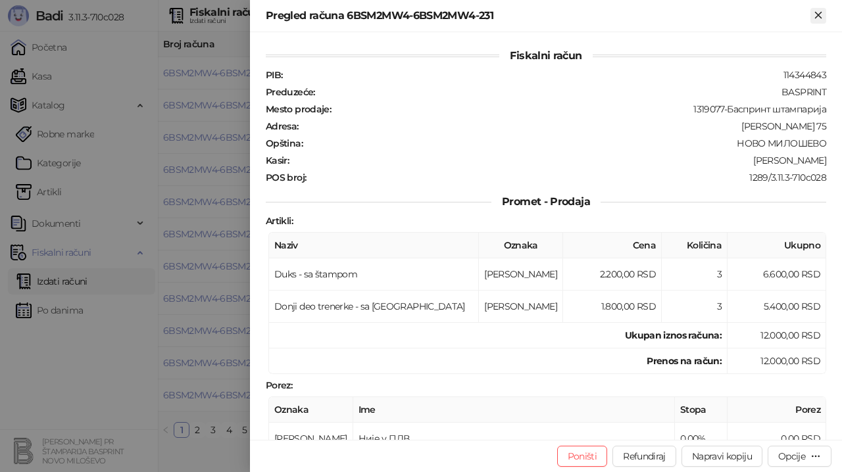
click at [815, 18] on icon "Zatvori" at bounding box center [818, 15] width 6 height 6
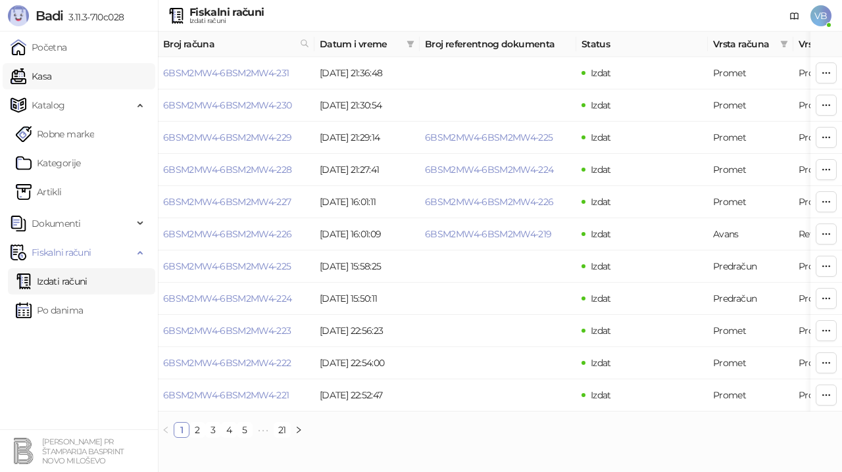
click at [51, 68] on link "Kasa" at bounding box center [31, 76] width 41 height 26
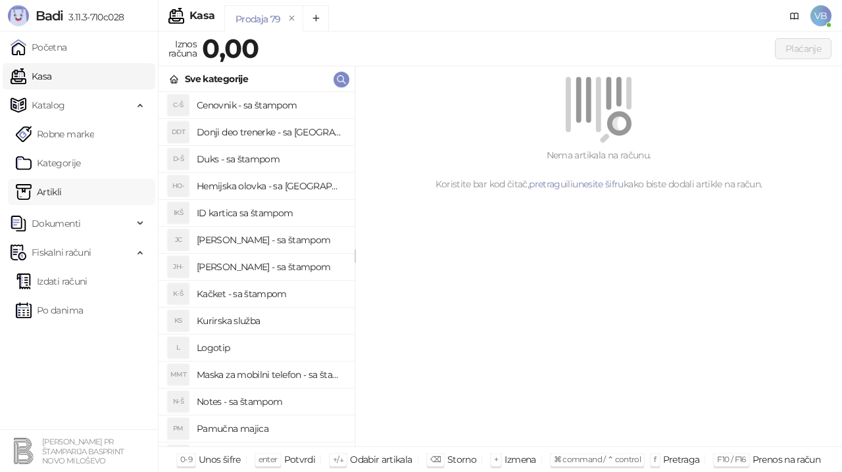
click at [62, 188] on link "Artikli" at bounding box center [39, 192] width 46 height 26
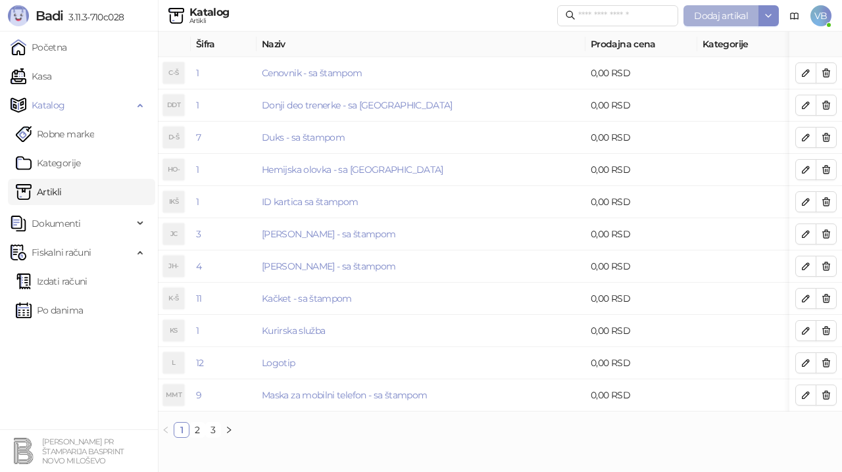
click at [728, 15] on span "Dodaj artikal" at bounding box center [721, 16] width 54 height 12
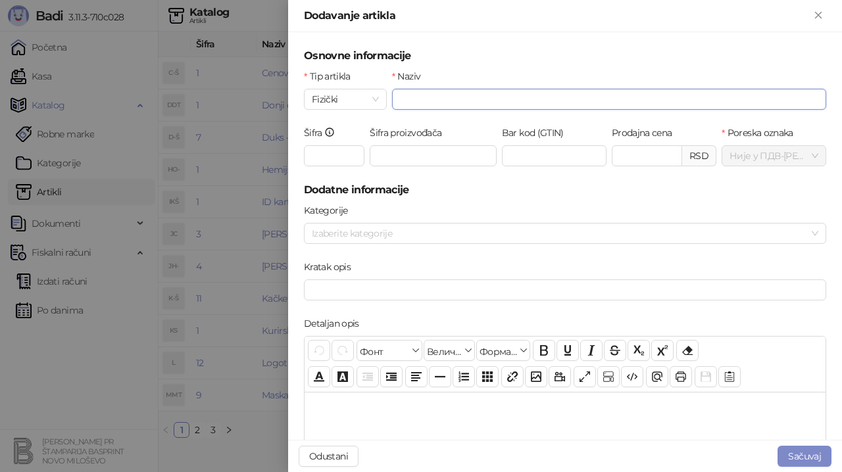
click at [443, 100] on input "Naziv" at bounding box center [609, 99] width 434 height 21
type input "**********"
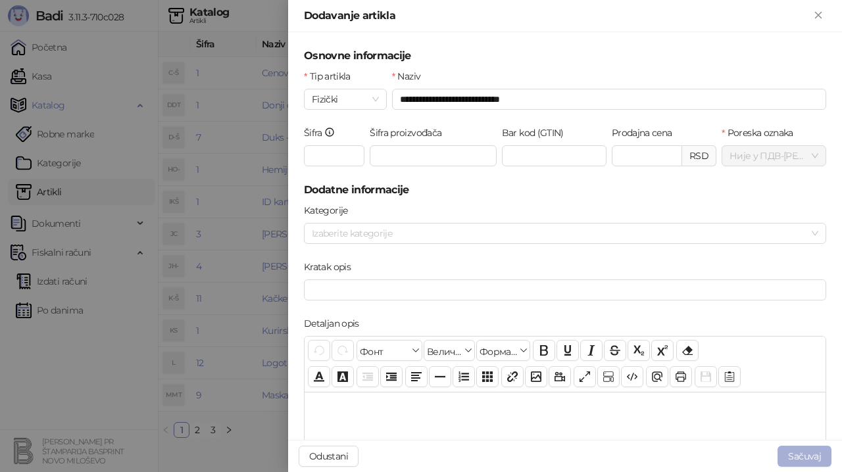
click at [818, 451] on button "Sačuvaj" at bounding box center [805, 456] width 54 height 21
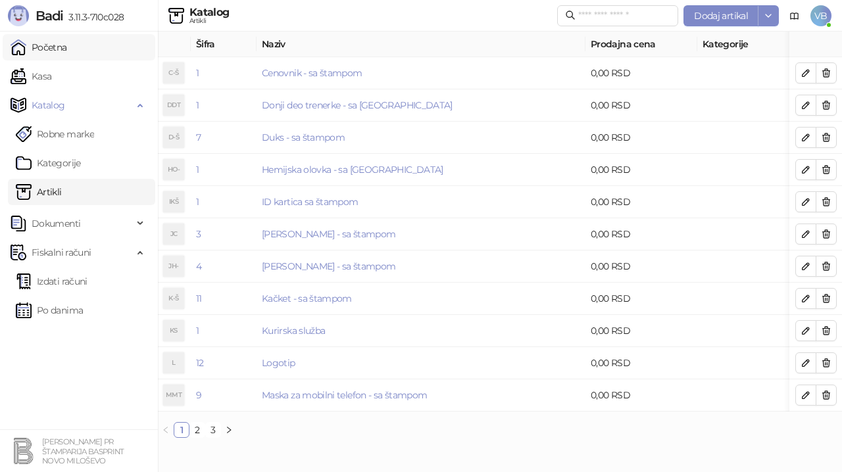
click at [67, 55] on link "Početna" at bounding box center [39, 47] width 57 height 26
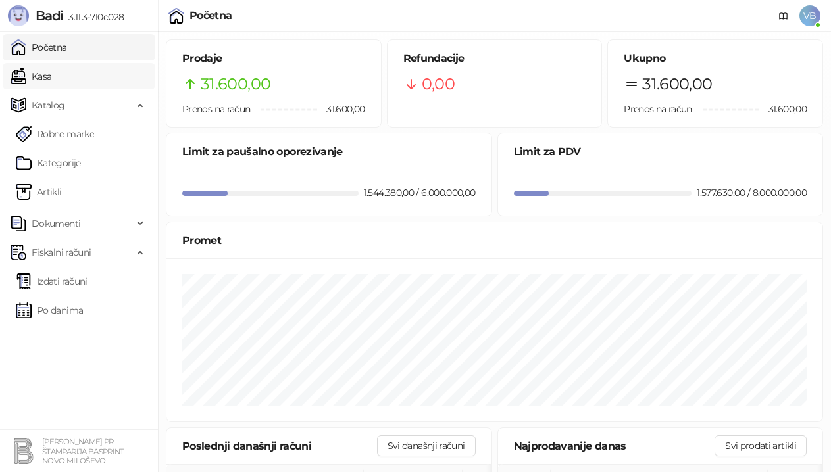
click at [51, 77] on link "Kasa" at bounding box center [31, 76] width 41 height 26
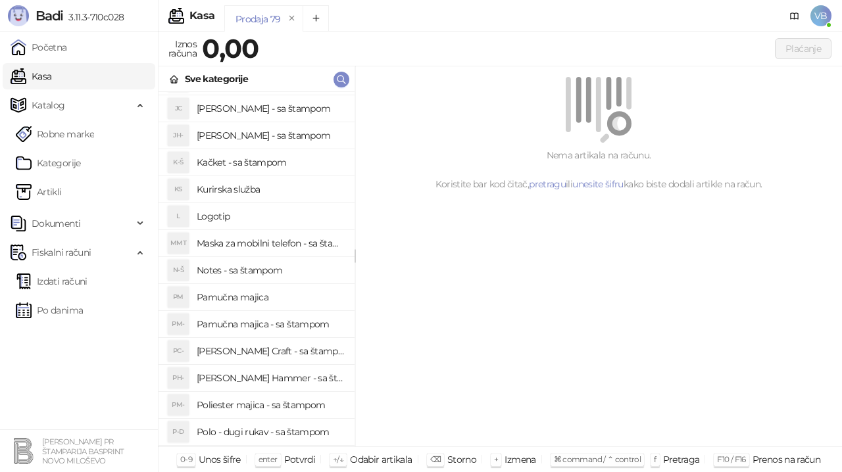
scroll to position [197, 0]
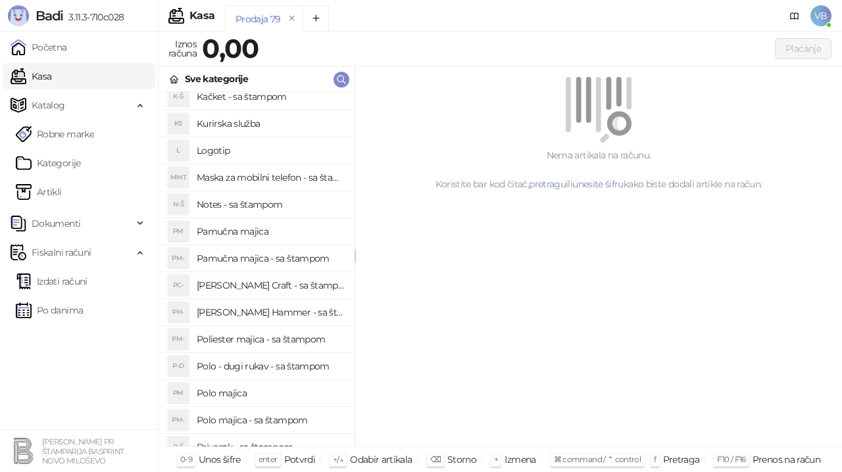
click at [266, 370] on h4 "Polo - dugi rukav - sa štampom" at bounding box center [270, 366] width 147 height 21
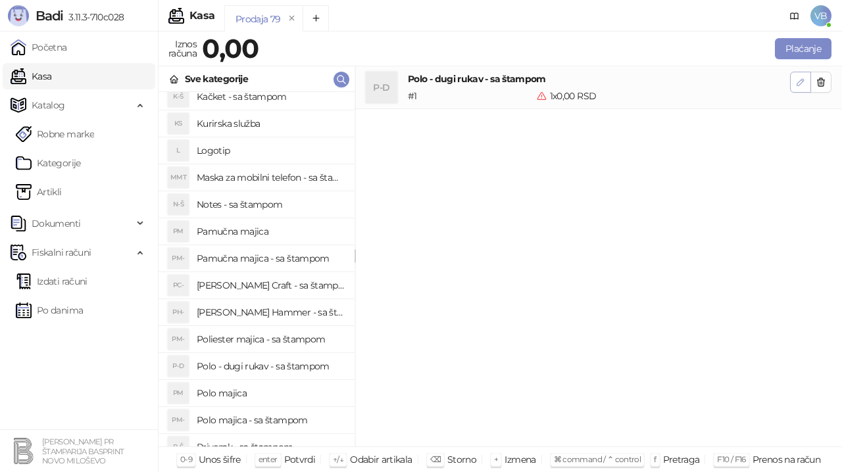
click at [806, 81] on button "button" at bounding box center [800, 82] width 21 height 21
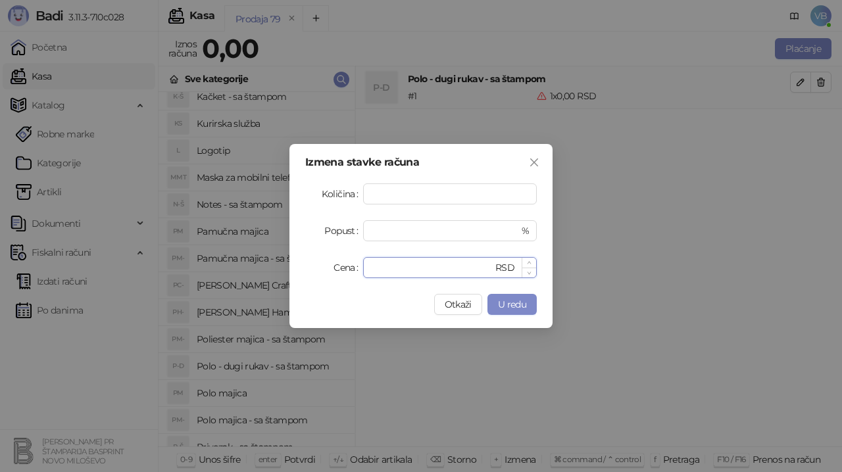
click at [388, 265] on input "*" at bounding box center [432, 268] width 122 height 20
type input "****"
click at [514, 305] on span "U redu" at bounding box center [512, 305] width 28 height 12
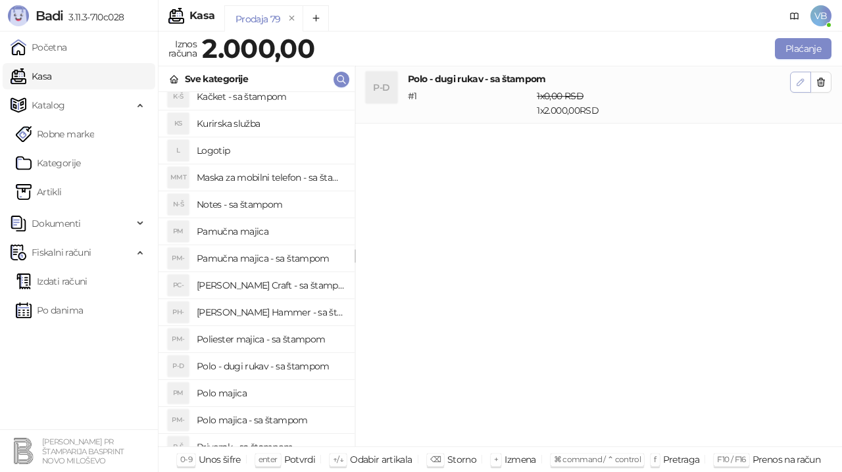
click at [808, 81] on button "button" at bounding box center [800, 82] width 21 height 21
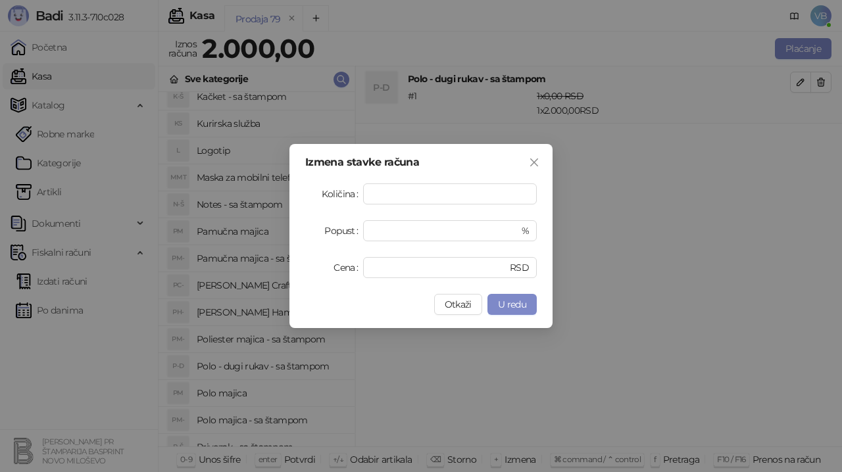
click at [511, 315] on div "Izmena stavke računa Količina * Popust * % Cena **** RSD Otkaži U redu" at bounding box center [420, 236] width 263 height 184
click at [511, 307] on span "U redu" at bounding box center [512, 305] width 28 height 12
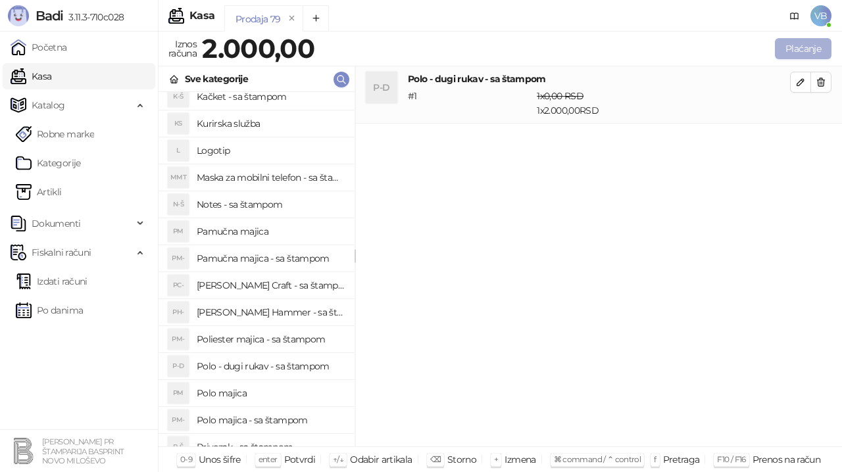
click at [792, 39] on button "Plaćanje" at bounding box center [803, 48] width 57 height 21
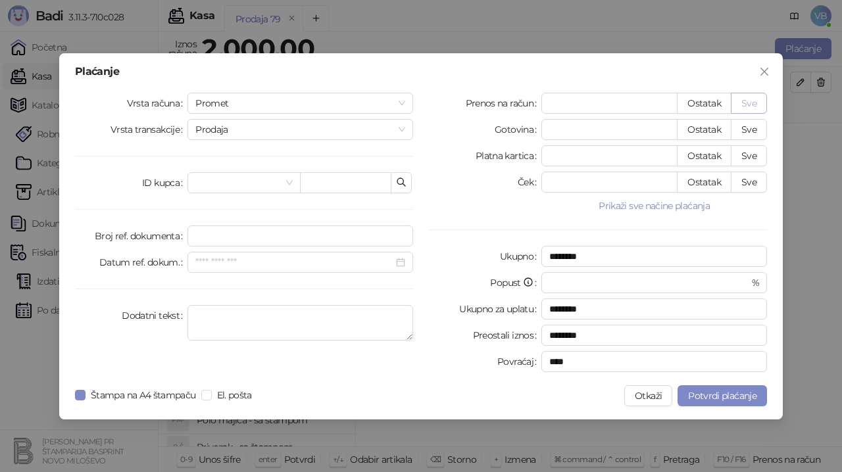
click at [753, 110] on button "Sve" at bounding box center [749, 103] width 36 height 21
type input "****"
click at [707, 399] on span "Potvrdi plaćanje" at bounding box center [722, 396] width 68 height 12
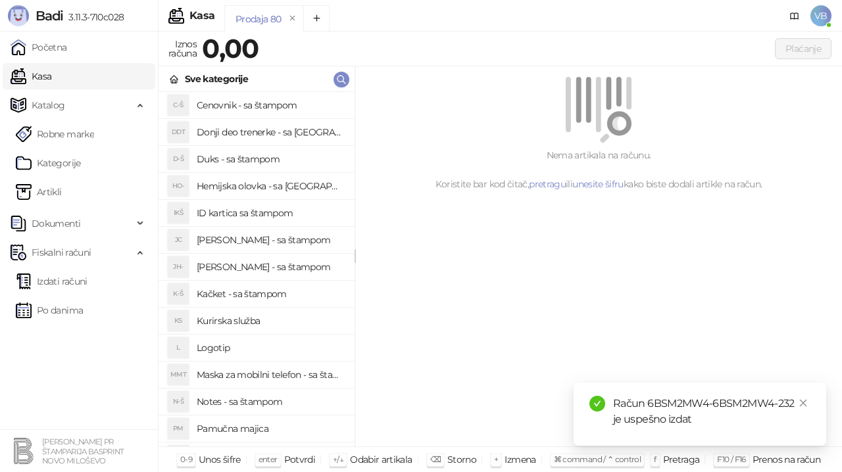
click at [680, 395] on div "Račun 6BSM2MW4-6BSM2MW4-232 je uspešno izdat" at bounding box center [700, 414] width 253 height 63
click at [670, 407] on div "Račun 6BSM2MW4-6BSM2MW4-232 je uspešno izdat" at bounding box center [711, 412] width 197 height 32
click at [81, 257] on span "Fiskalni računi" at bounding box center [61, 252] width 59 height 26
click at [76, 282] on link "Izdati računi" at bounding box center [52, 281] width 72 height 26
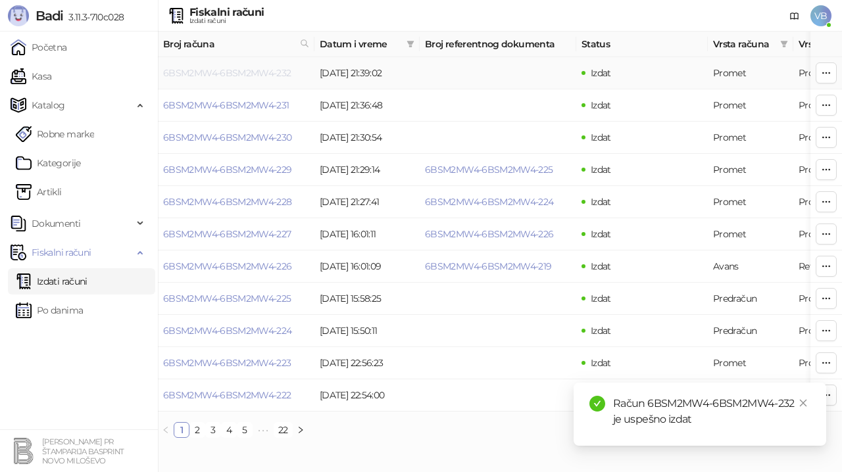
click at [253, 70] on link "6BSM2MW4-6BSM2MW4-232" at bounding box center [227, 73] width 128 height 12
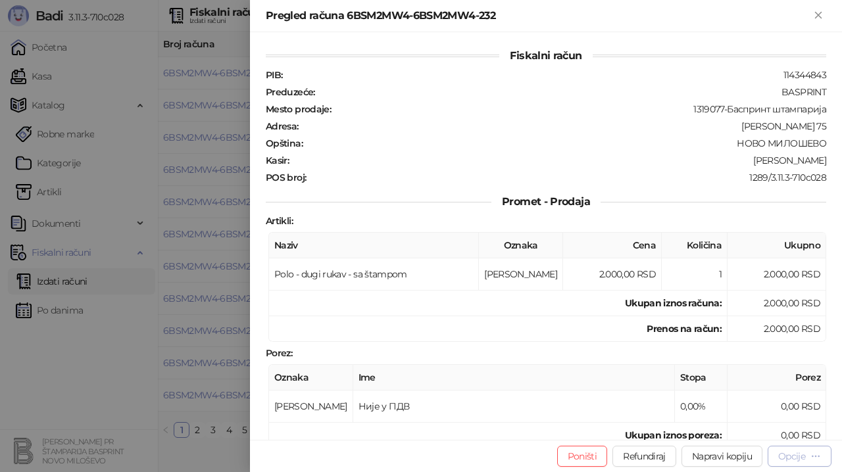
click at [796, 463] on button "Opcije" at bounding box center [800, 456] width 64 height 21
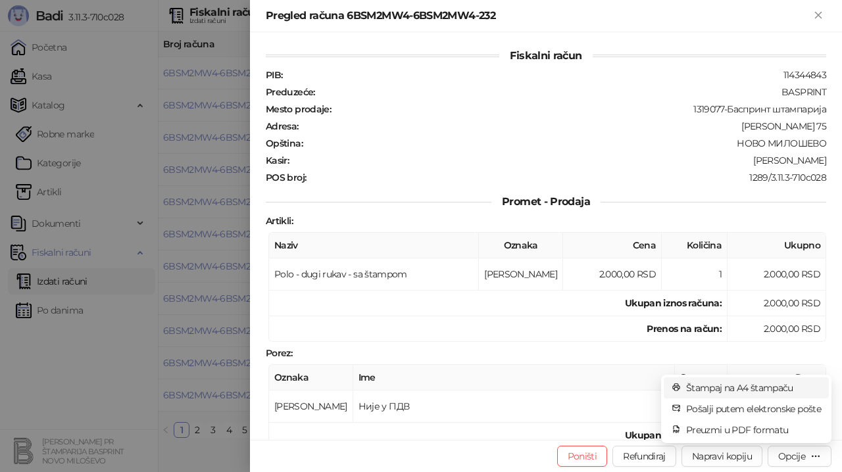
click at [745, 383] on span "Štampaj na A4 štampaču" at bounding box center [753, 388] width 135 height 14
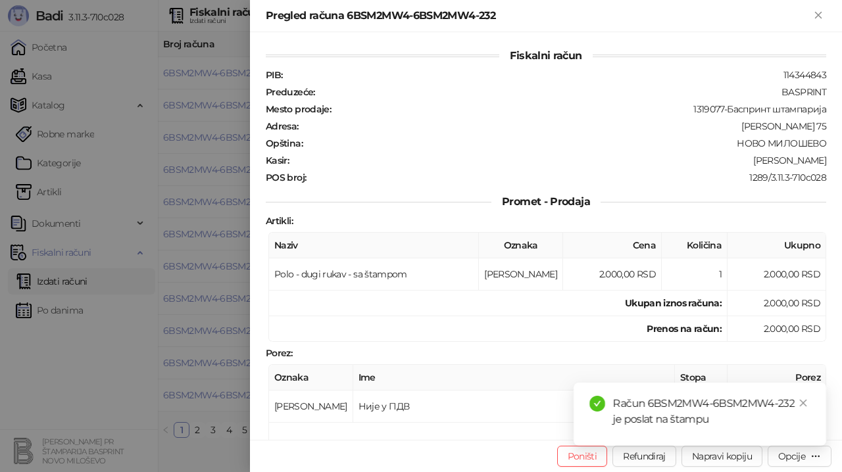
click at [809, 449] on html "Badi 3.11.3-710c028 Početna Kasa Katalog Robne marke Kategorije Artikli Dokumen…" at bounding box center [421, 224] width 842 height 449
click at [817, 17] on icon "Zatvori" at bounding box center [818, 15] width 6 height 6
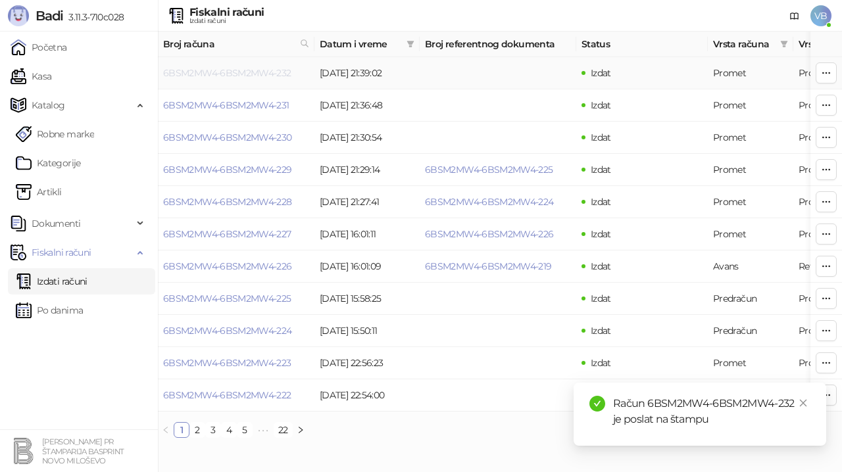
click at [245, 75] on link "6BSM2MW4-6BSM2MW4-232" at bounding box center [227, 73] width 128 height 12
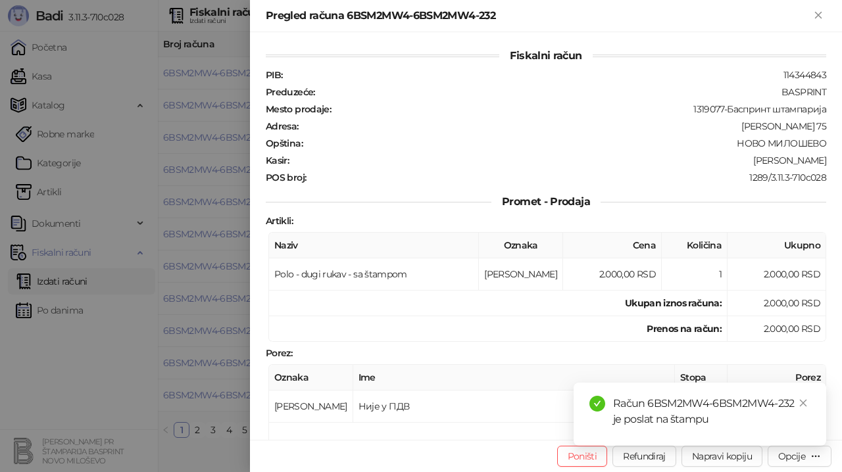
click at [812, 446] on div "Račun 6BSM2MW4-6BSM2MW4-232 je poslat na štampu" at bounding box center [700, 414] width 253 height 63
click at [805, 401] on icon "close" at bounding box center [803, 403] width 9 height 9
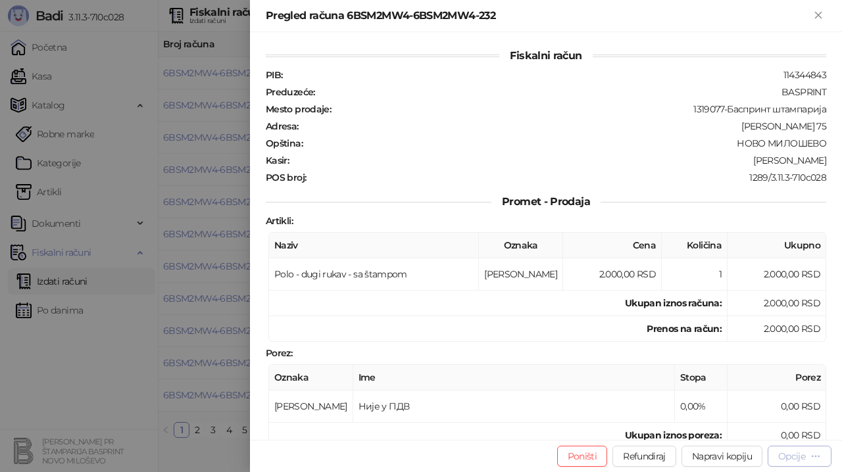
click at [801, 450] on div "Opcije" at bounding box center [799, 456] width 43 height 13
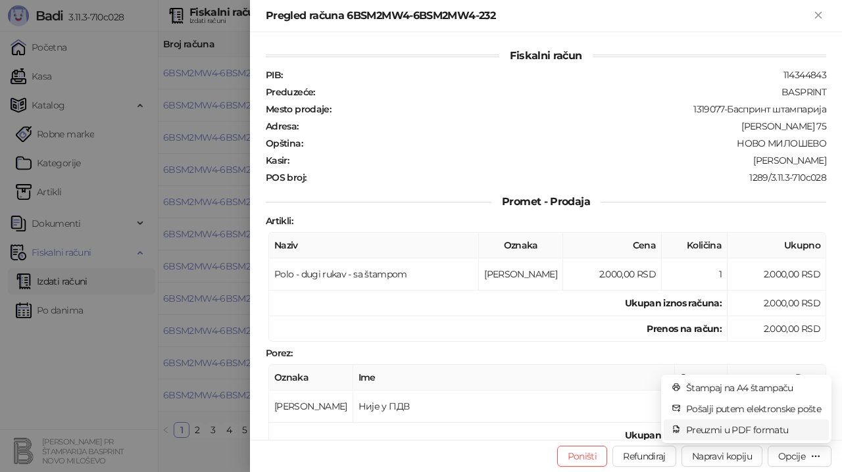
click at [751, 425] on span "Preuzmi u PDF formatu" at bounding box center [753, 430] width 135 height 14
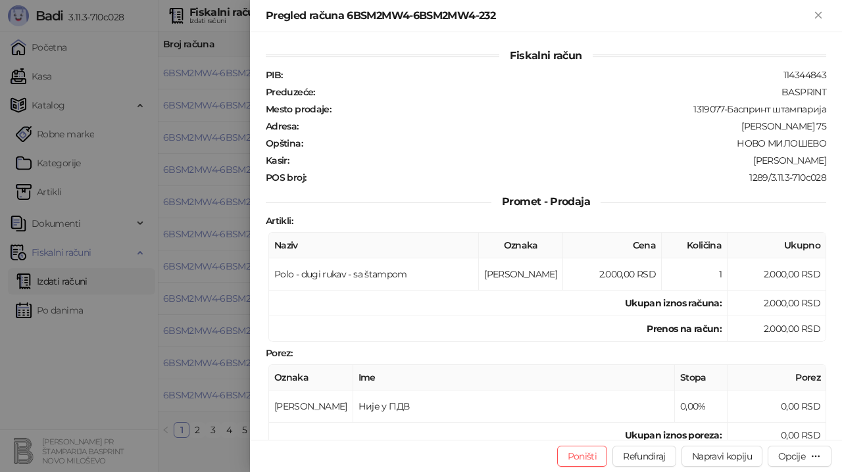
click at [820, 10] on icon "Zatvori" at bounding box center [819, 15] width 12 height 12
